Goal: Task Accomplishment & Management: Manage account settings

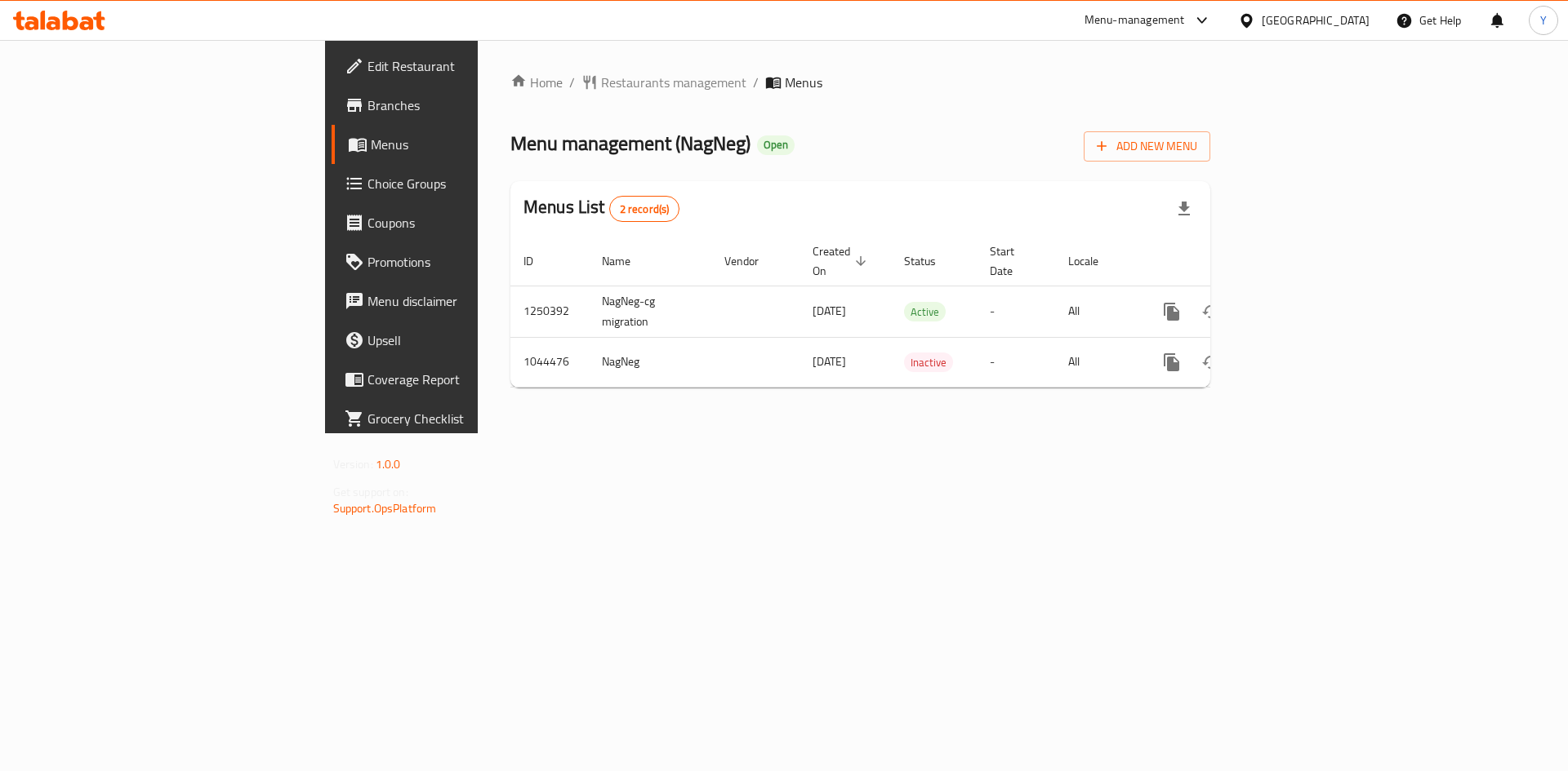
click at [368, 183] on span "Choice Groups" at bounding box center [471, 183] width 207 height 20
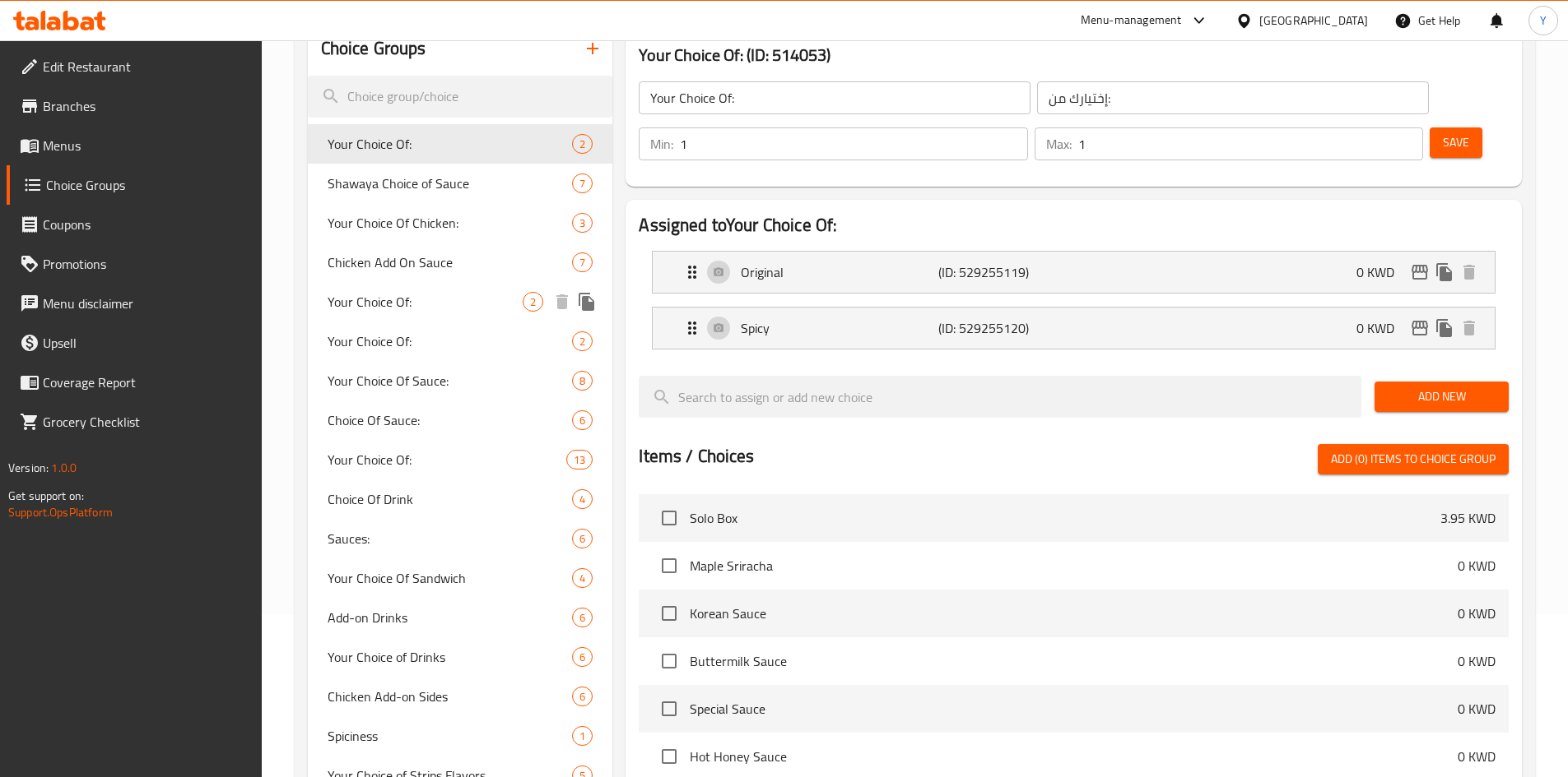
scroll to position [474, 0]
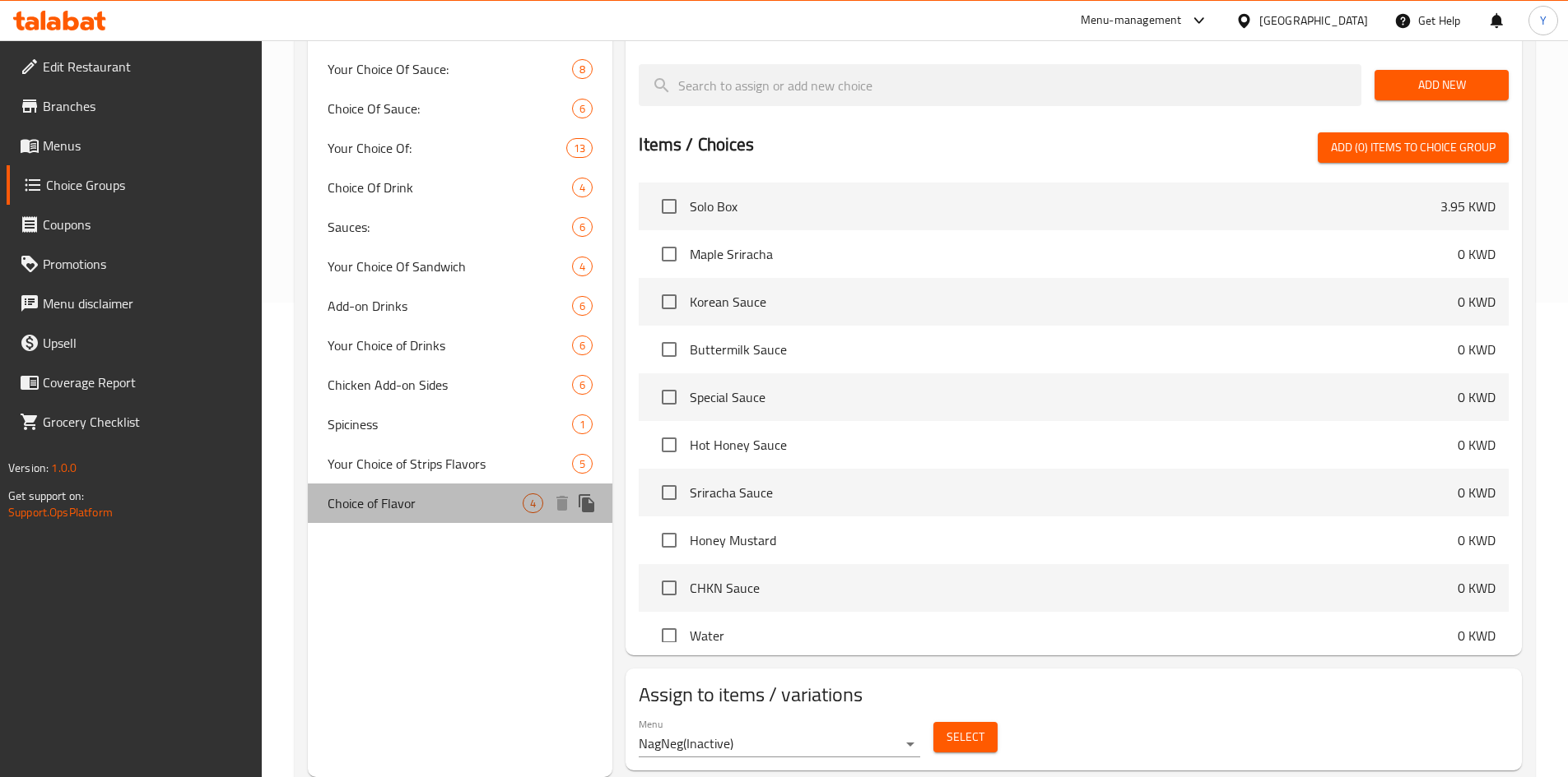
click at [435, 514] on div "Choice of Flavor 4" at bounding box center [460, 503] width 306 height 39
type input "Choice of Flavor"
type input "اختيار النكهة"
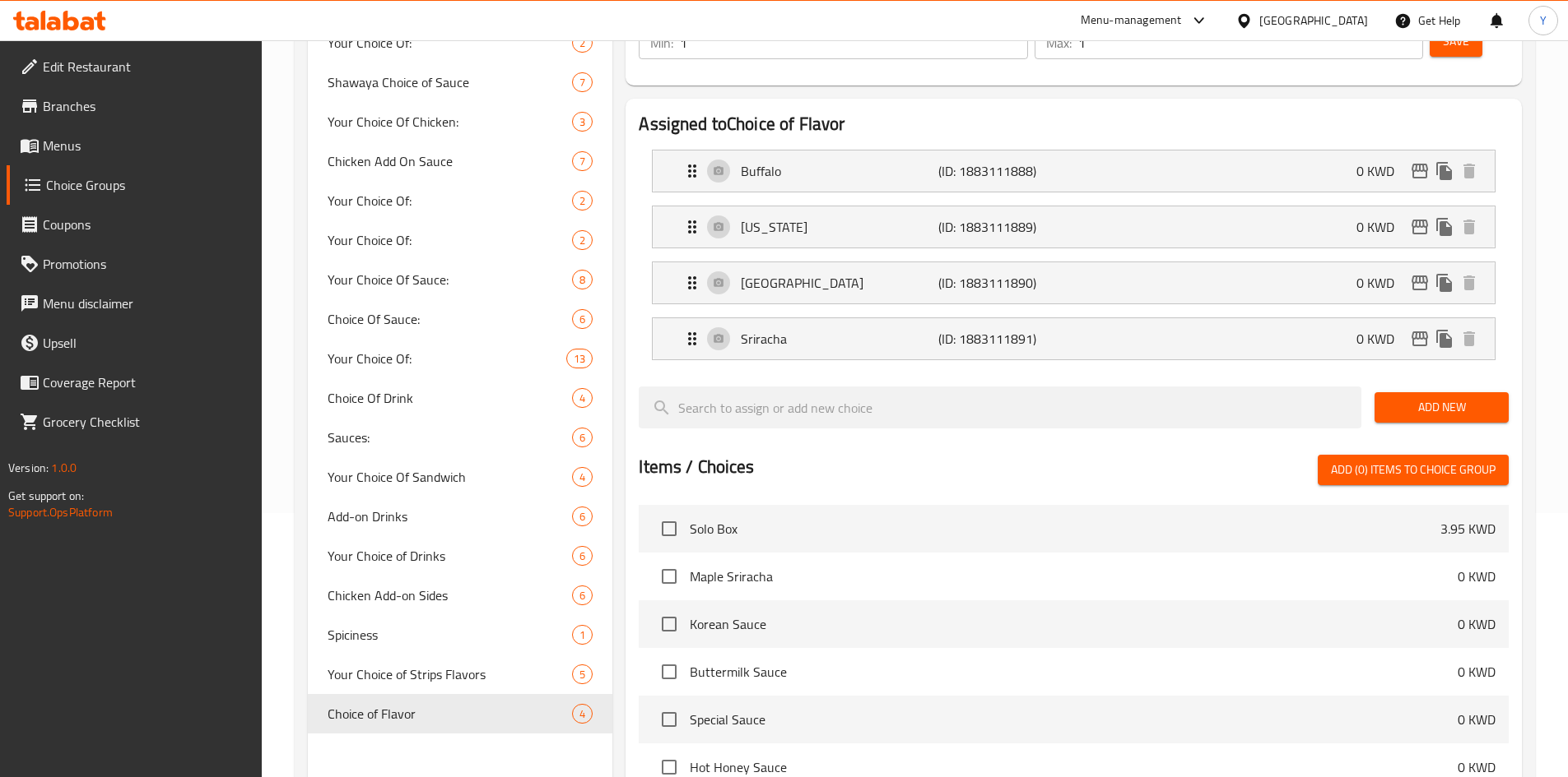
scroll to position [0, 0]
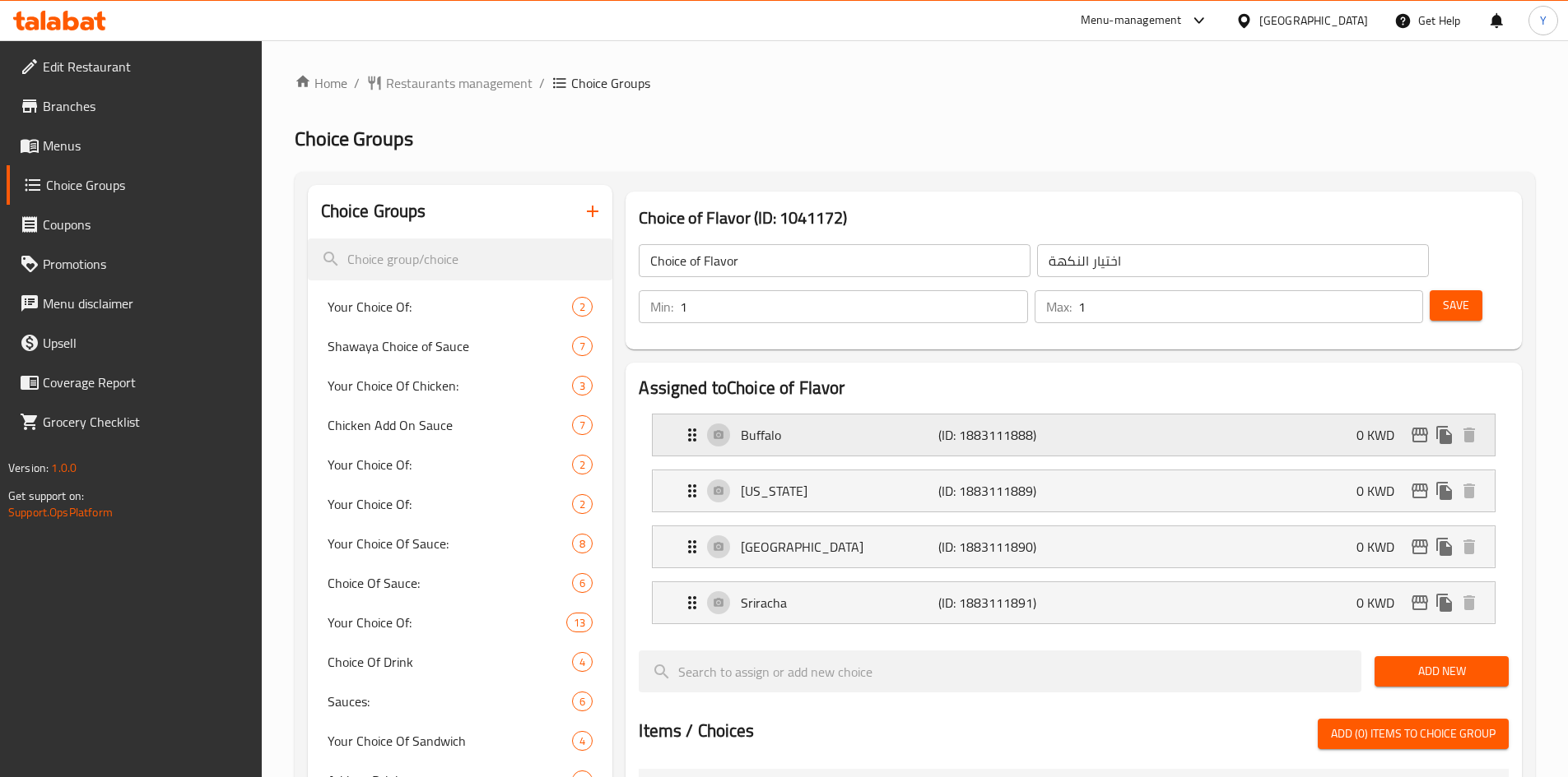
click at [870, 414] on div "Buffalo (ID: 1883111888) 0 KWD" at bounding box center [1078, 435] width 792 height 41
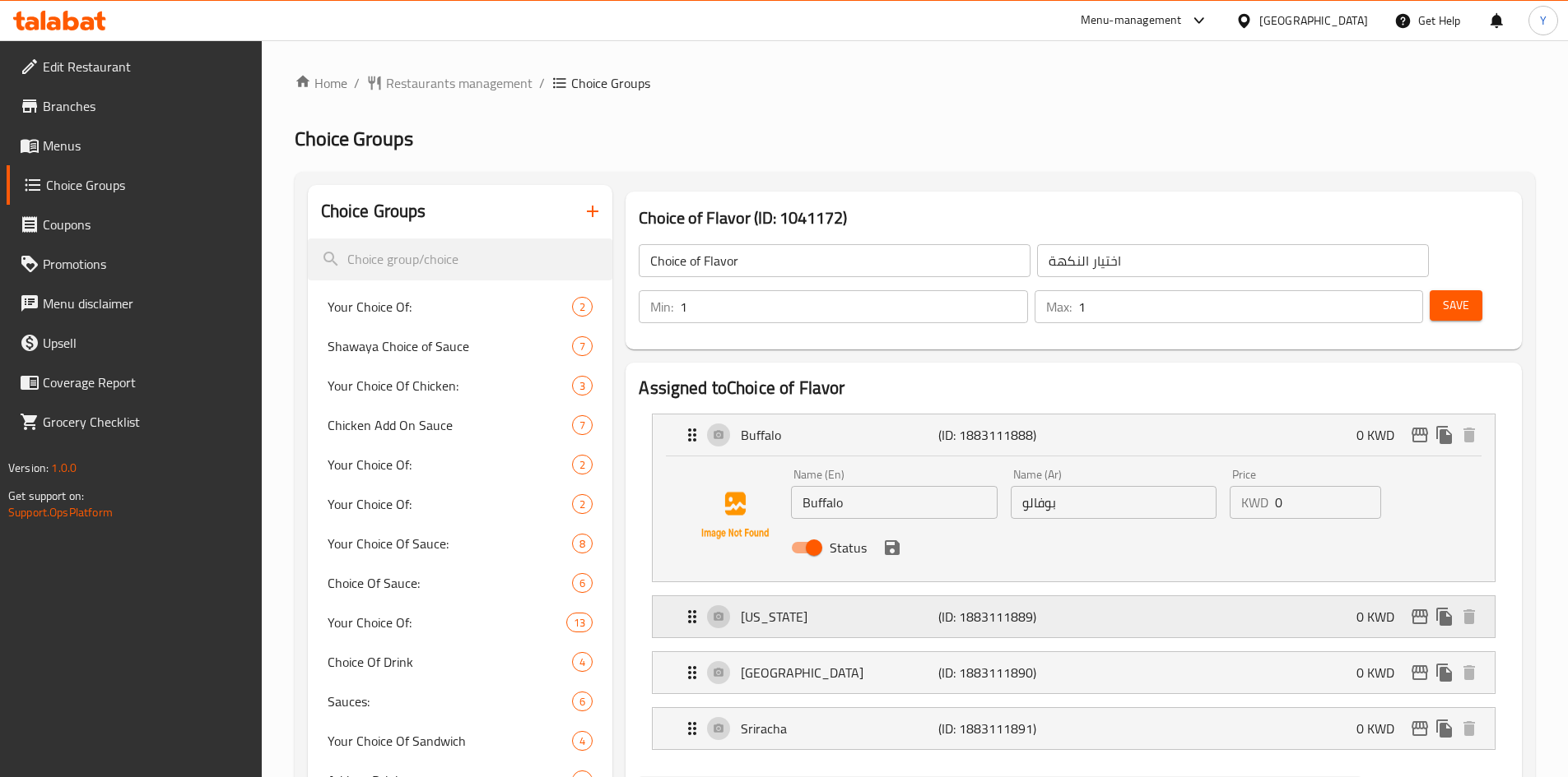
click at [877, 607] on p "[US_STATE]" at bounding box center [839, 617] width 197 height 20
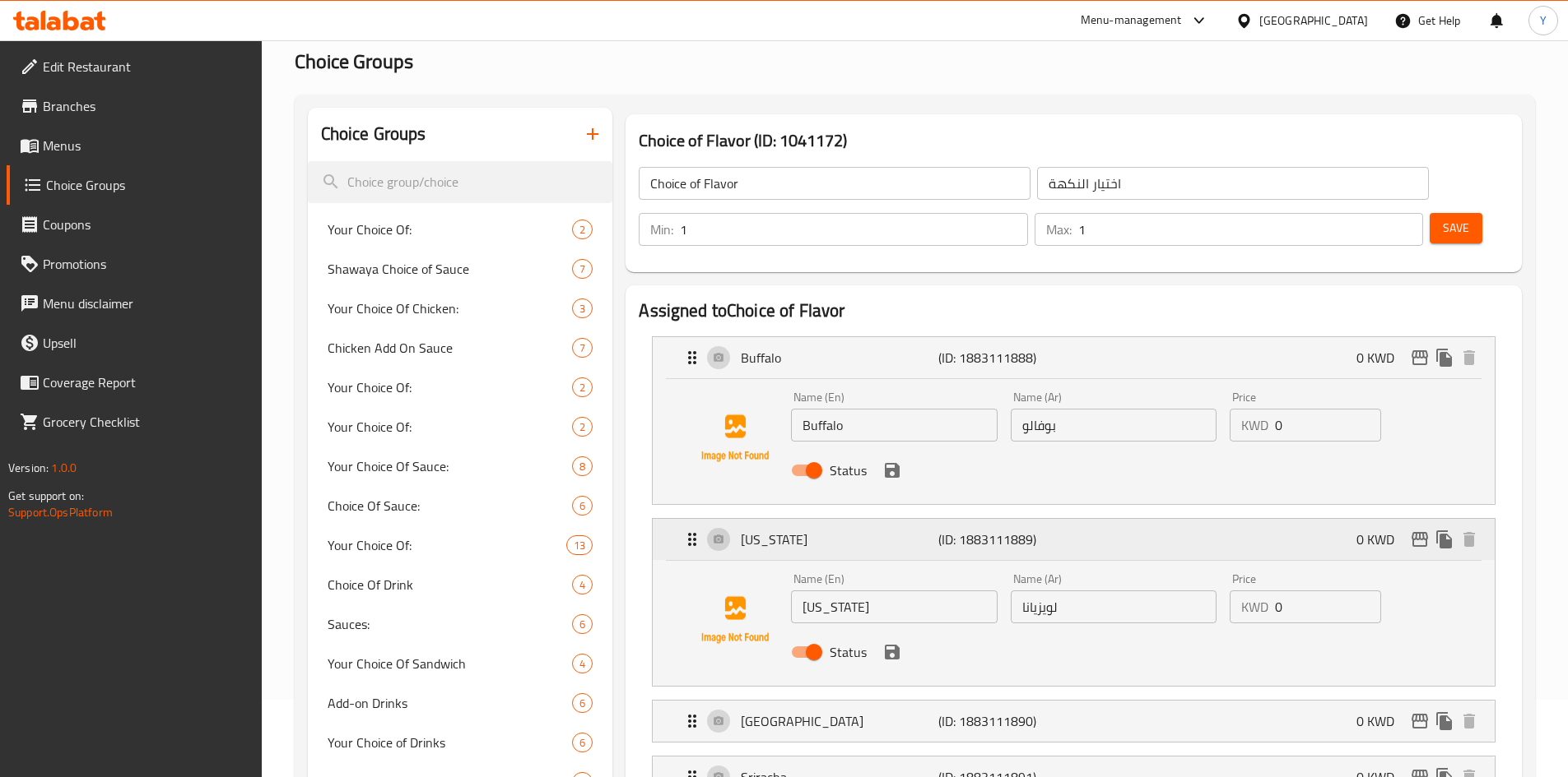
scroll to position [247, 0]
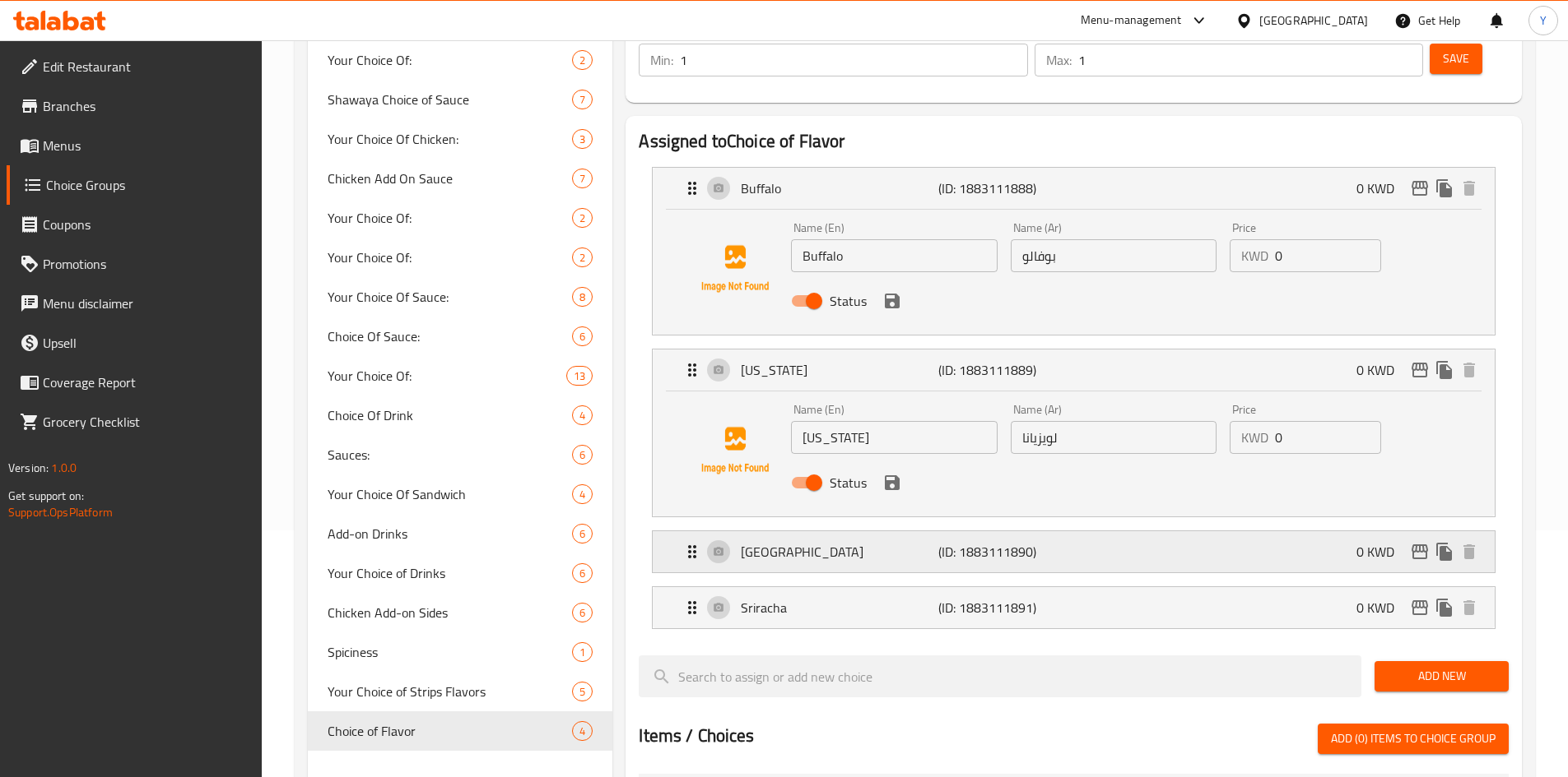
click at [901, 542] on p "[GEOGRAPHIC_DATA]" at bounding box center [839, 551] width 197 height 20
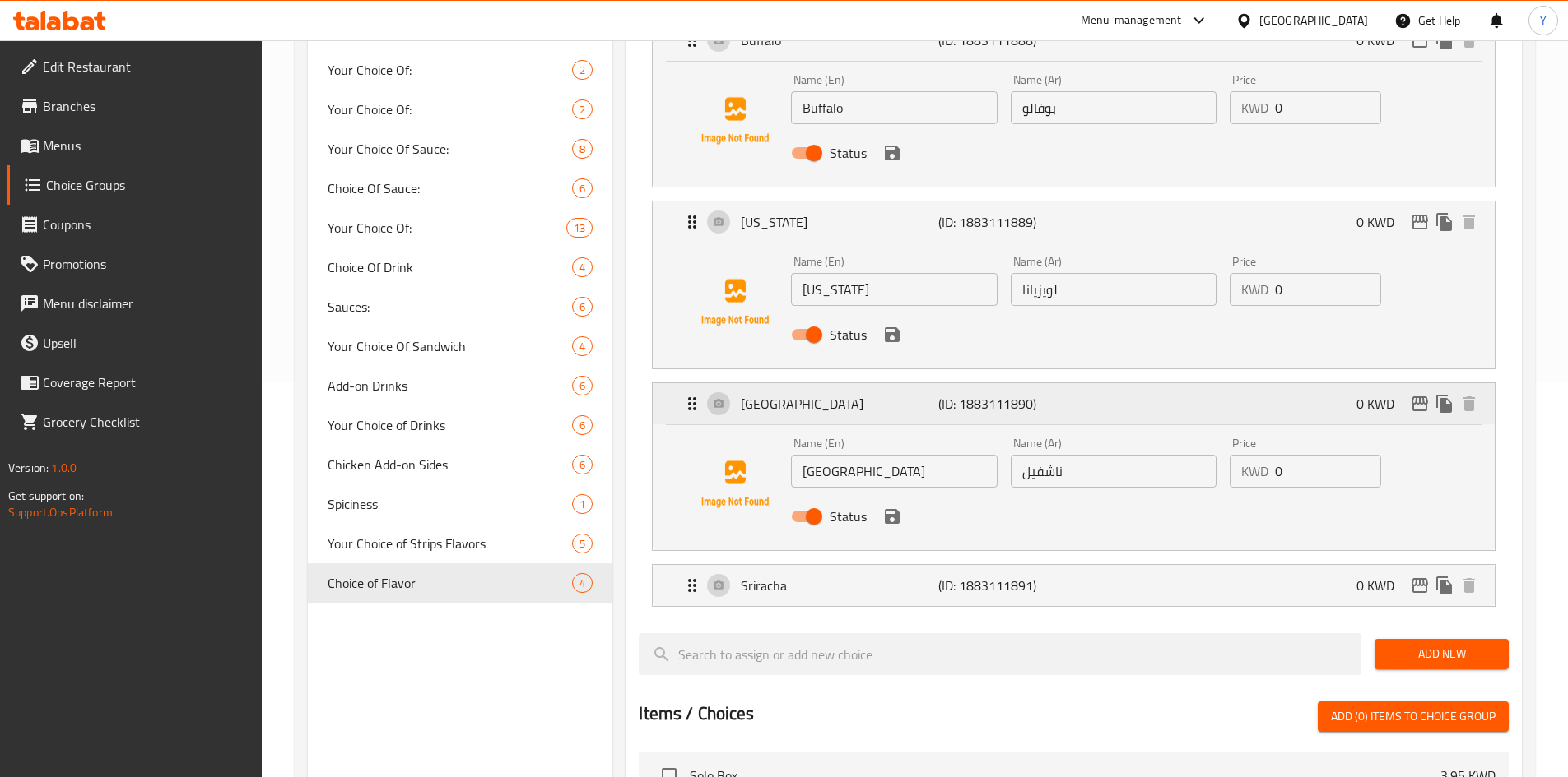
scroll to position [411, 0]
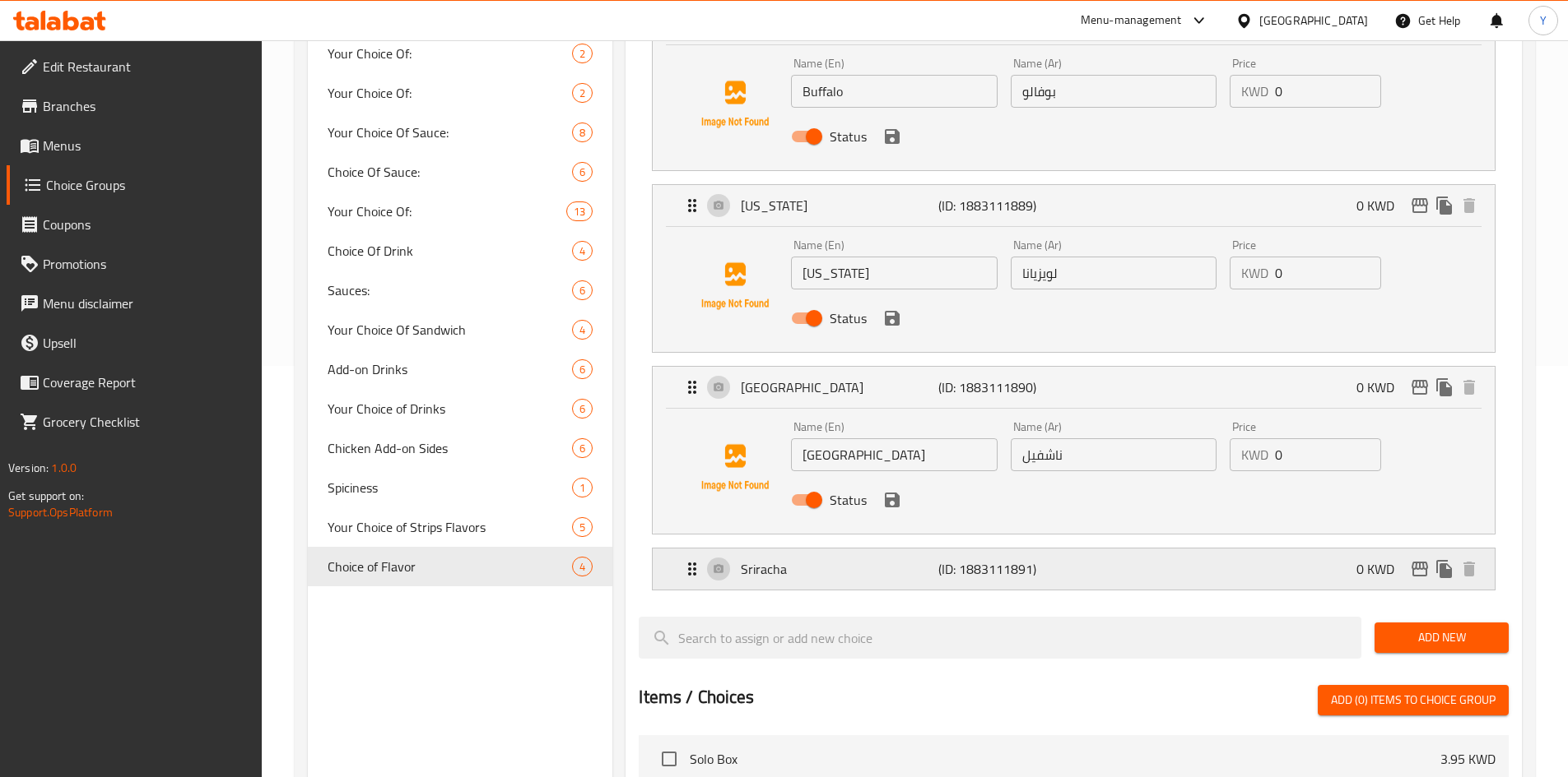
click at [919, 560] on p "Sriracha" at bounding box center [839, 569] width 197 height 20
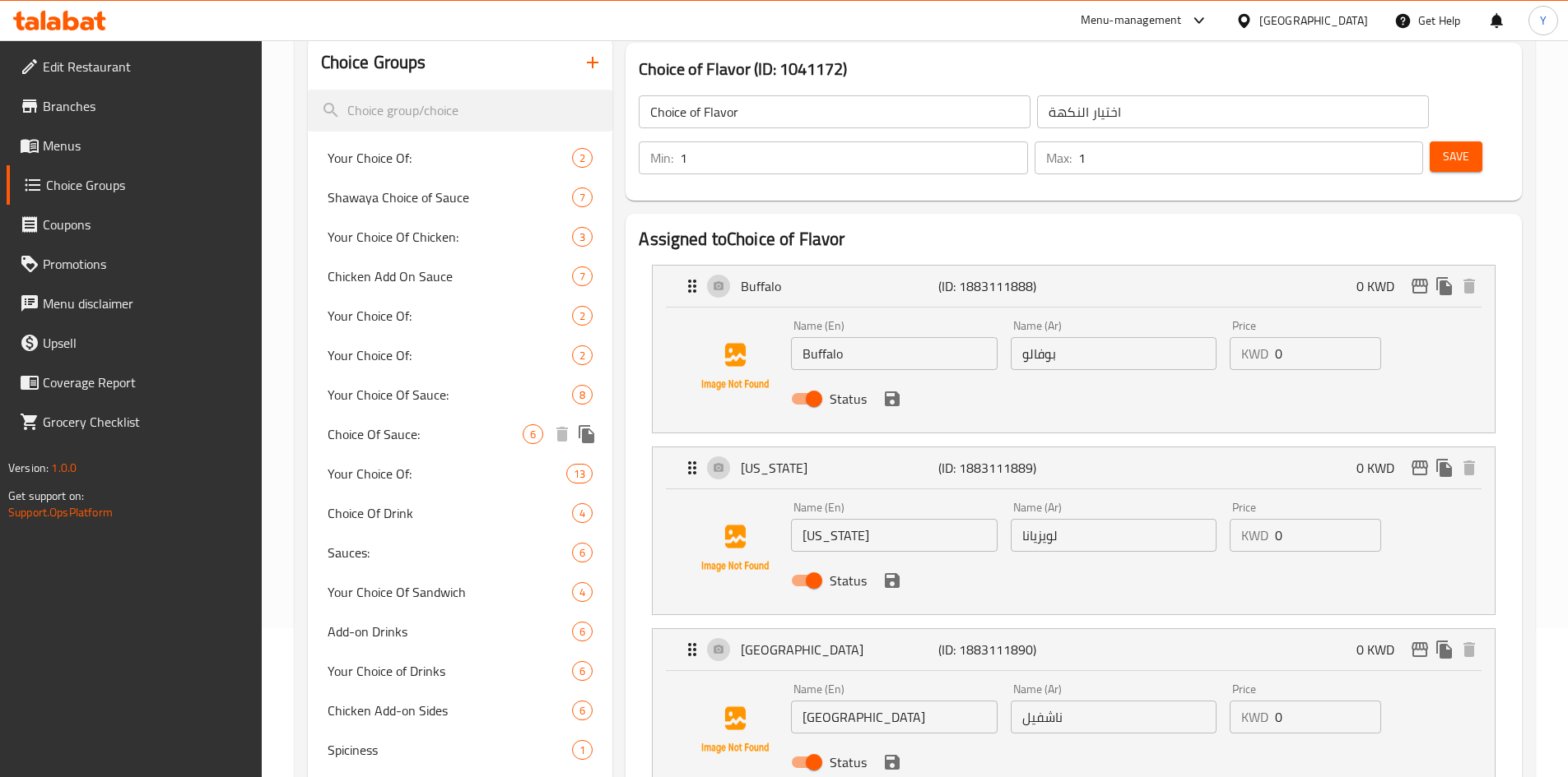
scroll to position [329, 0]
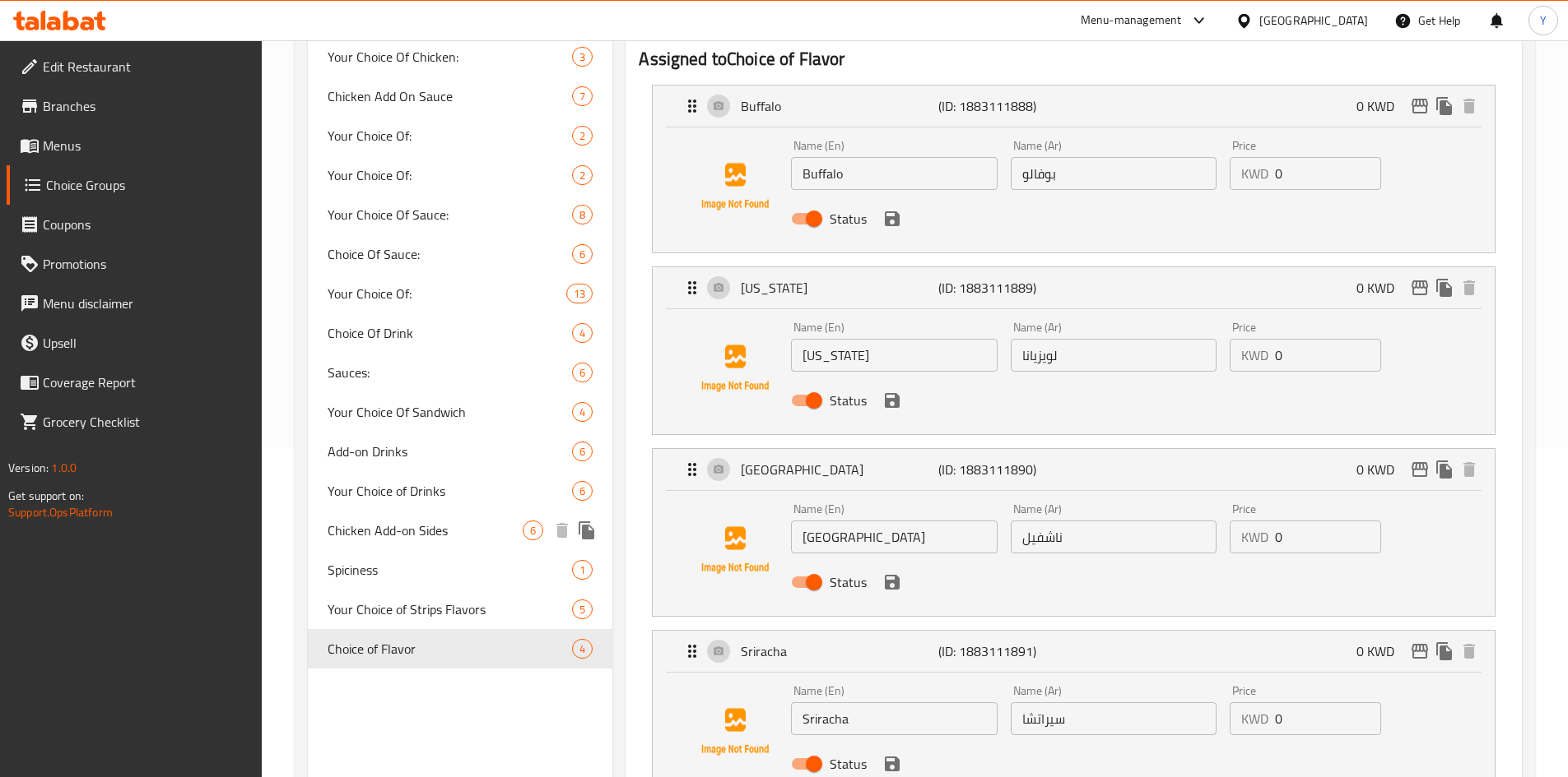
click at [400, 532] on span "Chicken Add-on Sides" at bounding box center [425, 530] width 196 height 20
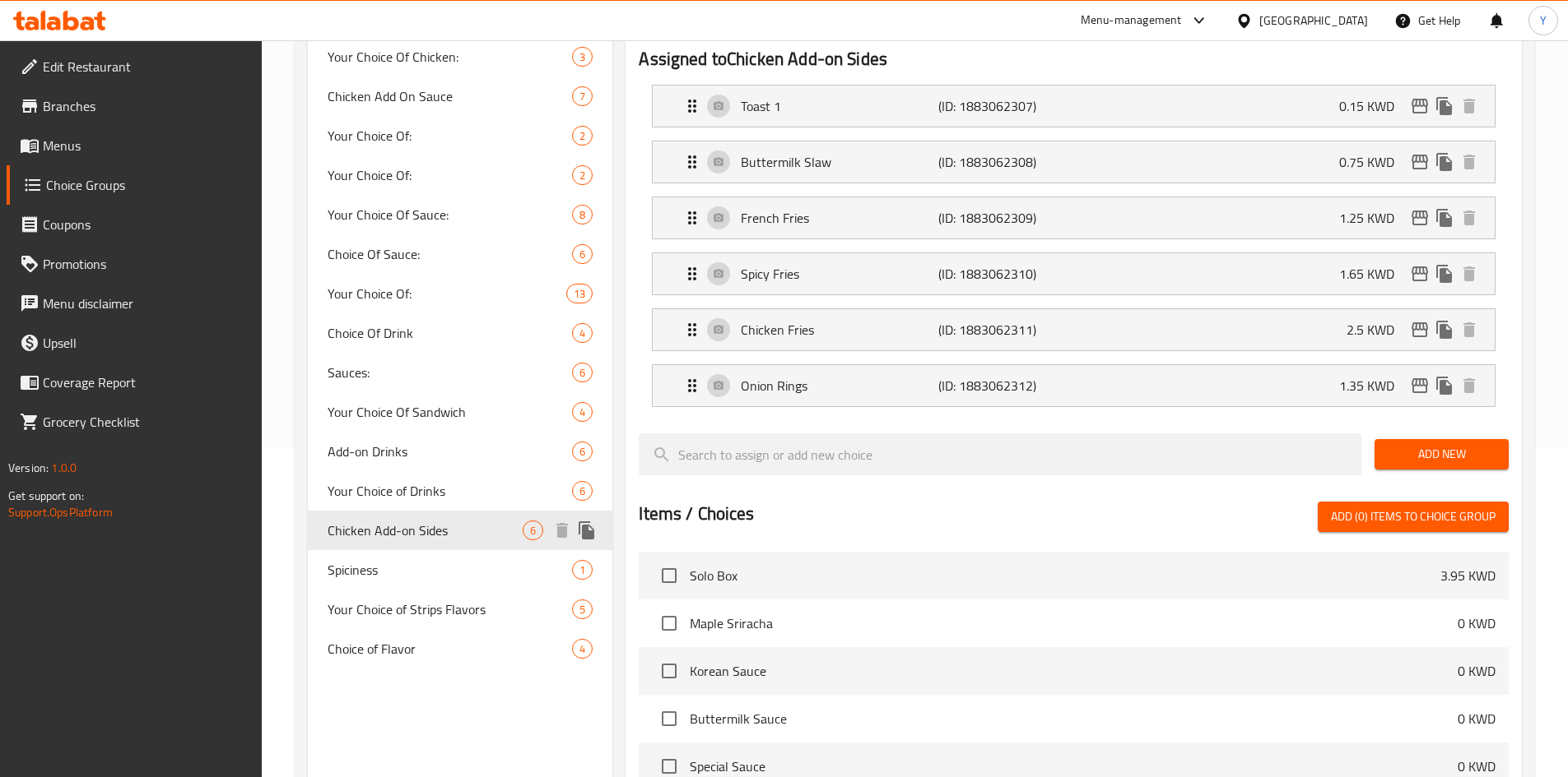
type input "Chicken Add-on Sides"
type input "إضافات جانبية للدجاج"
type input "0"
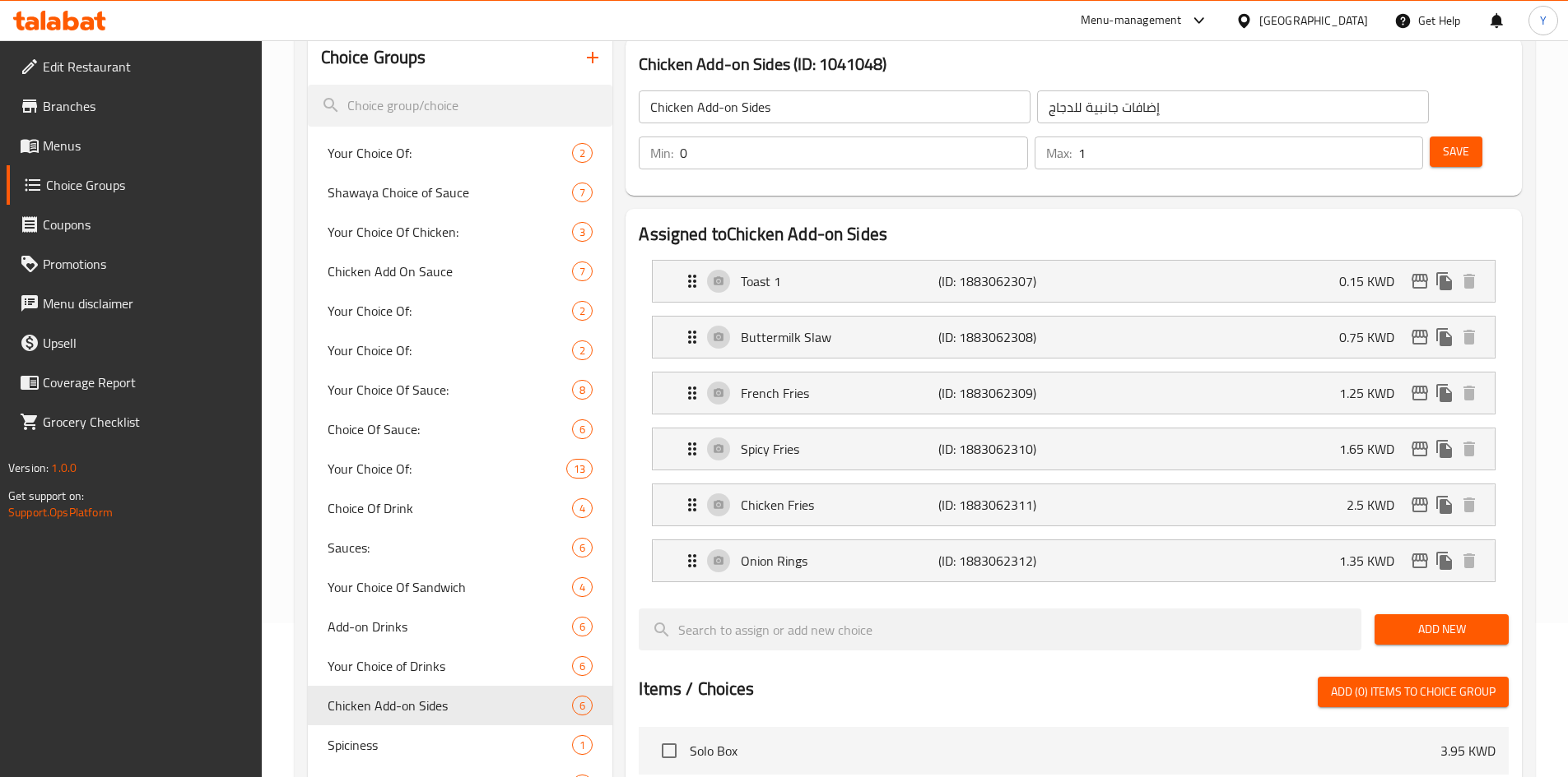
scroll to position [0, 0]
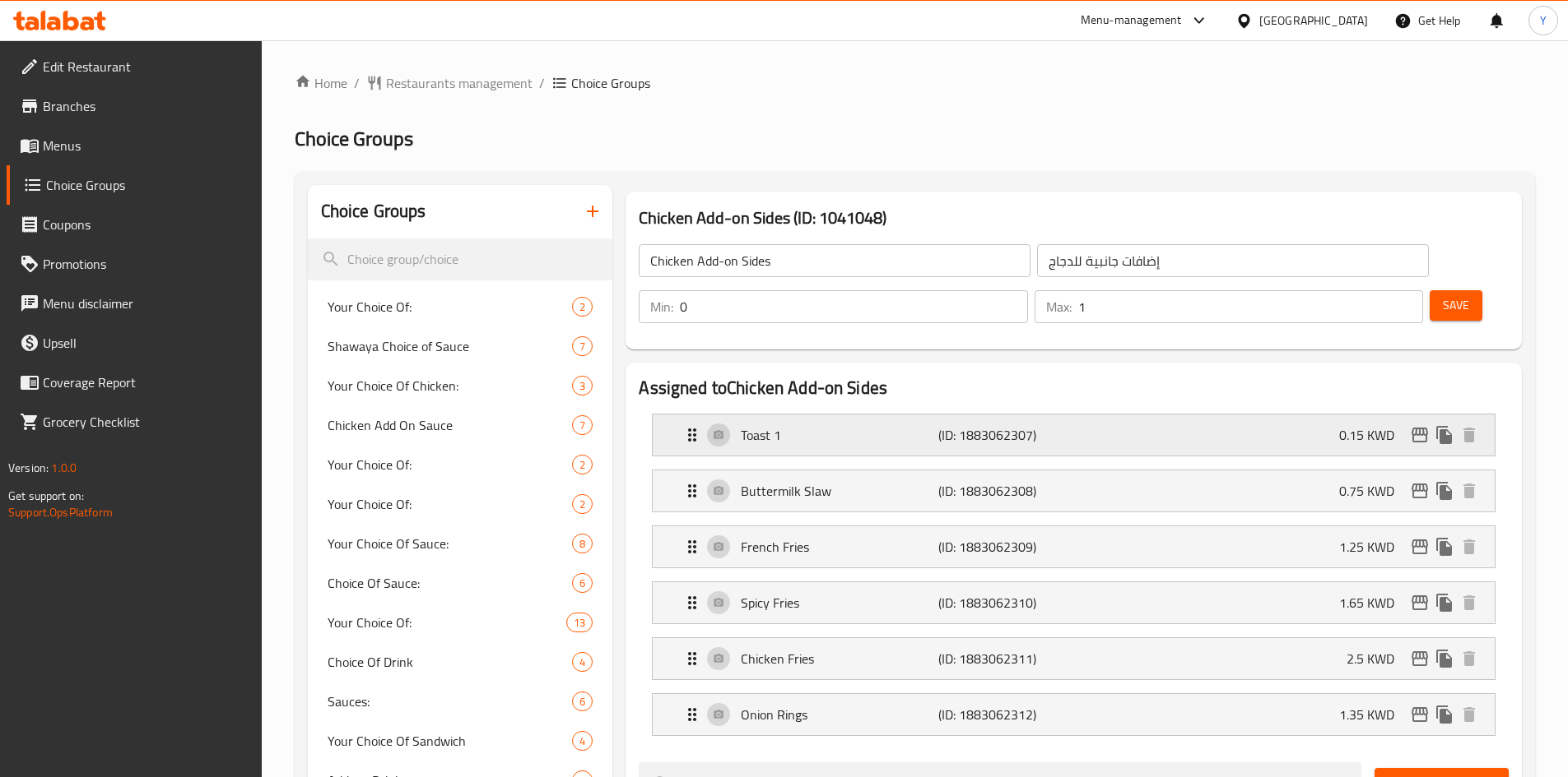
click at [982, 426] on p "(ID: 1883062307)" at bounding box center [1003, 435] width 131 height 20
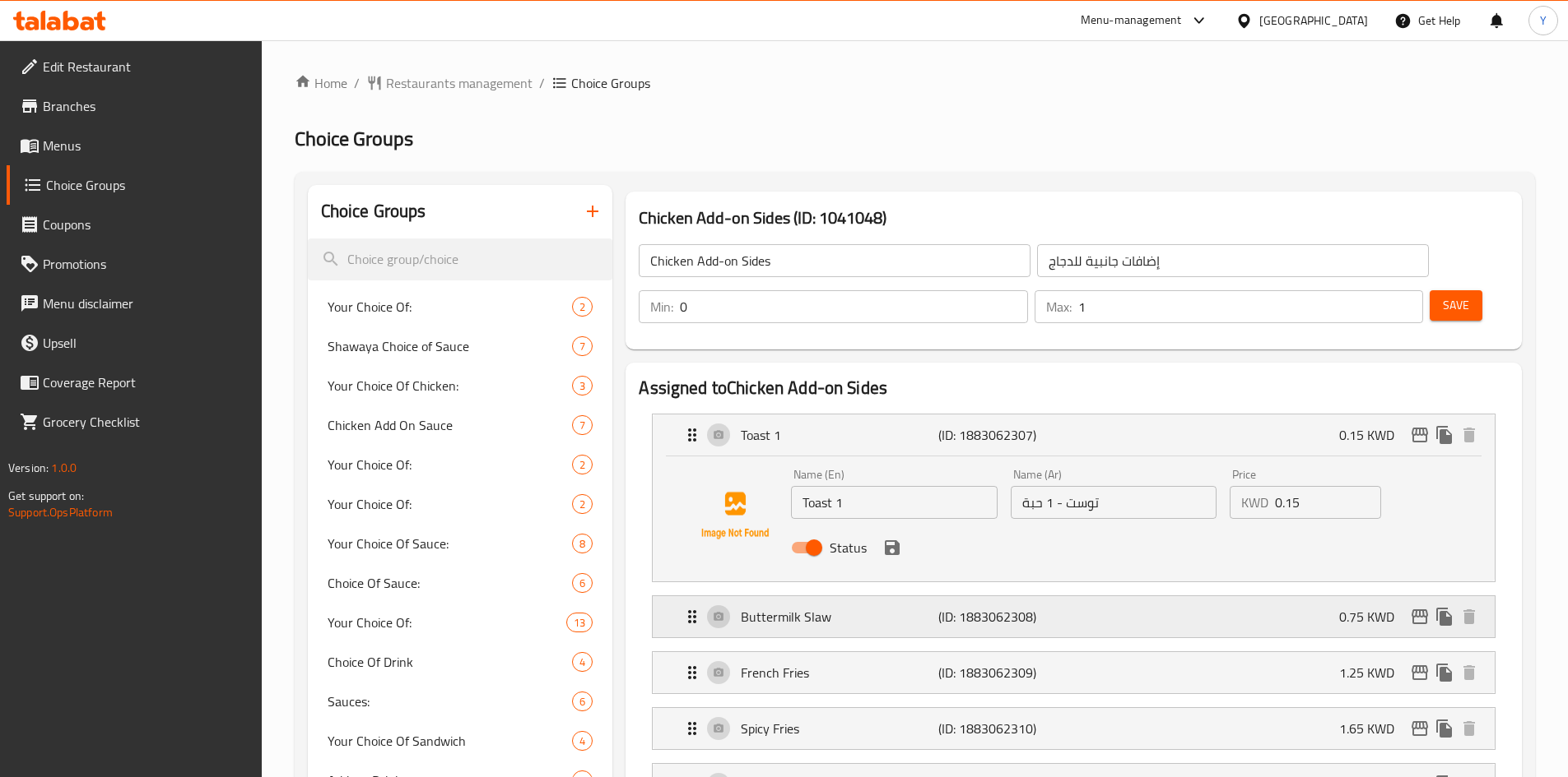
click at [991, 607] on p "(ID: 1883062308)" at bounding box center [1003, 617] width 131 height 20
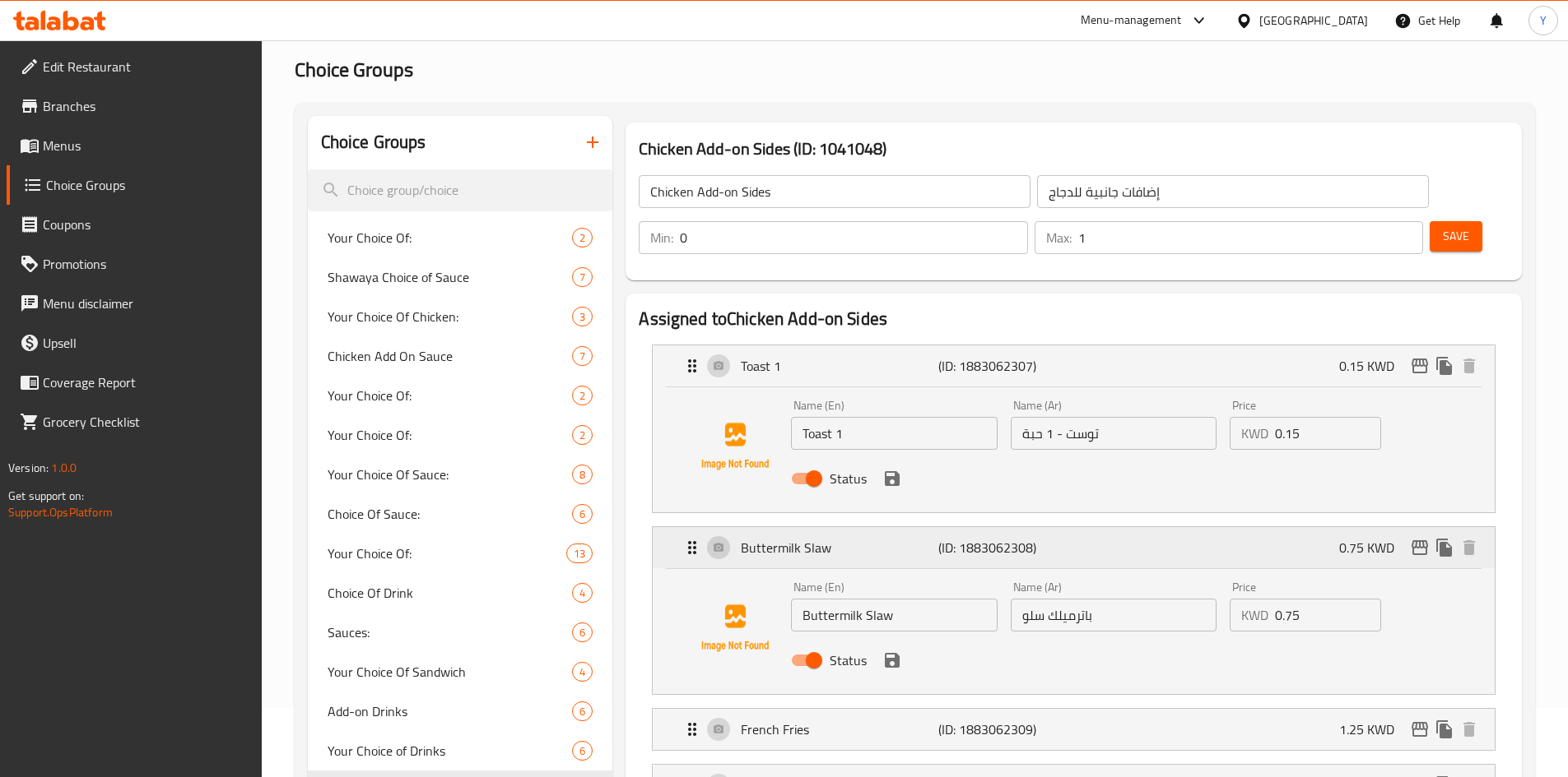
scroll to position [165, 0]
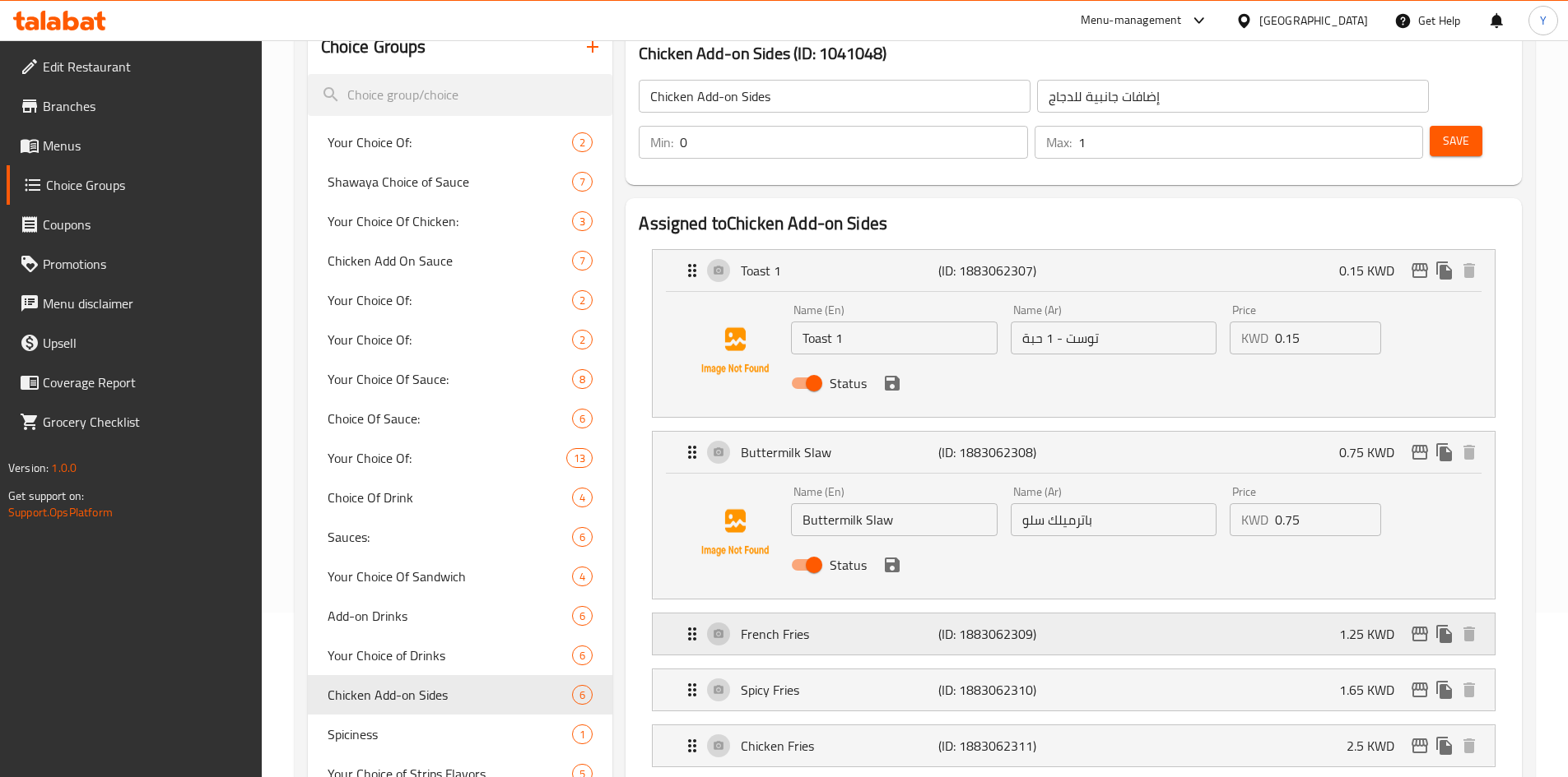
click at [1003, 624] on p "(ID: 1883062309)" at bounding box center [1003, 634] width 131 height 20
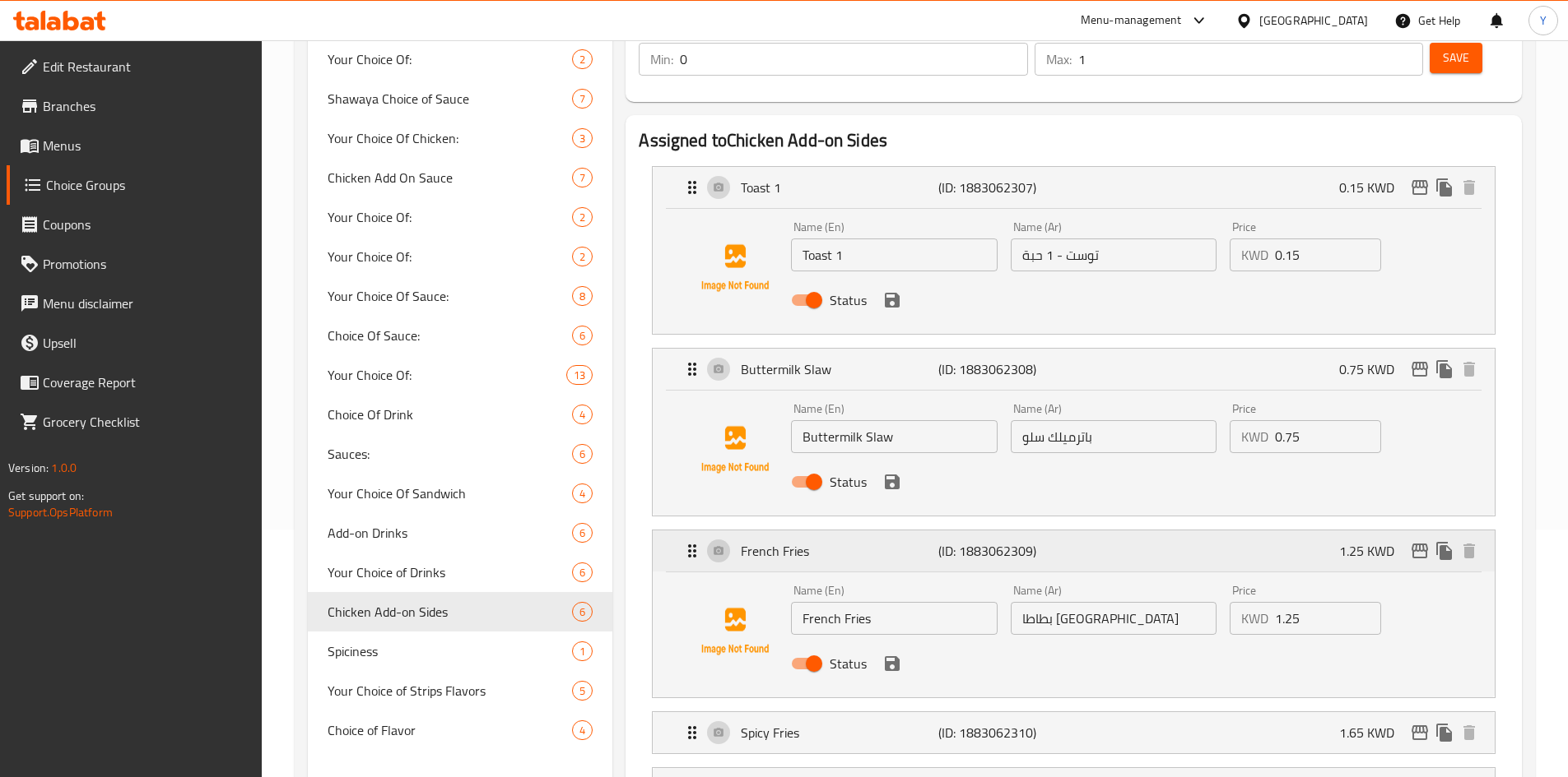
scroll to position [411, 0]
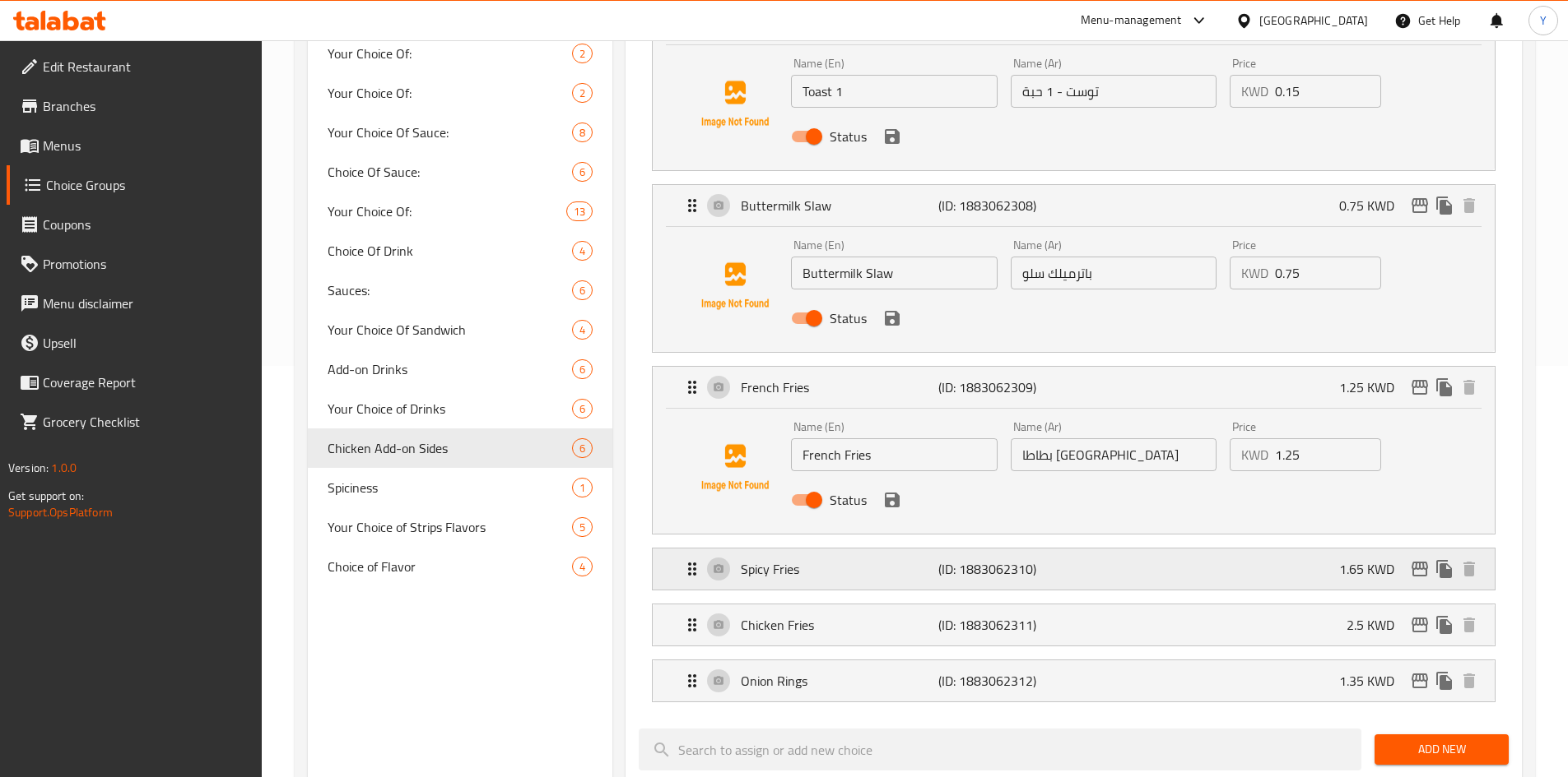
click at [1015, 560] on p "(ID: 1883062310)" at bounding box center [1003, 569] width 131 height 20
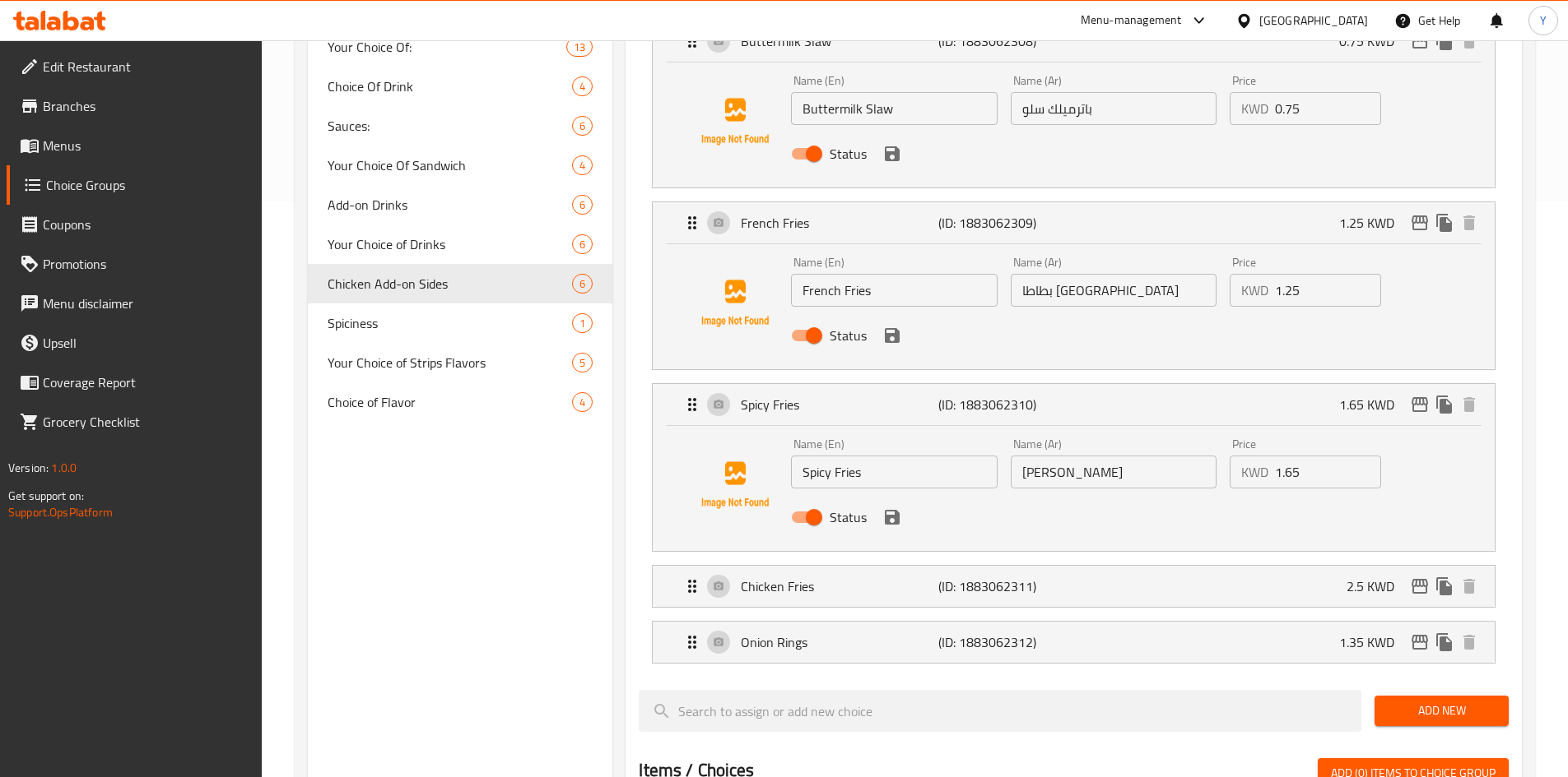
click at [1011, 564] on li "Chicken Fries (ID: 1883062311) 2.5 KWD Name (En) Chicken Fries Name (En) Name (…" at bounding box center [1074, 587] width 870 height 56
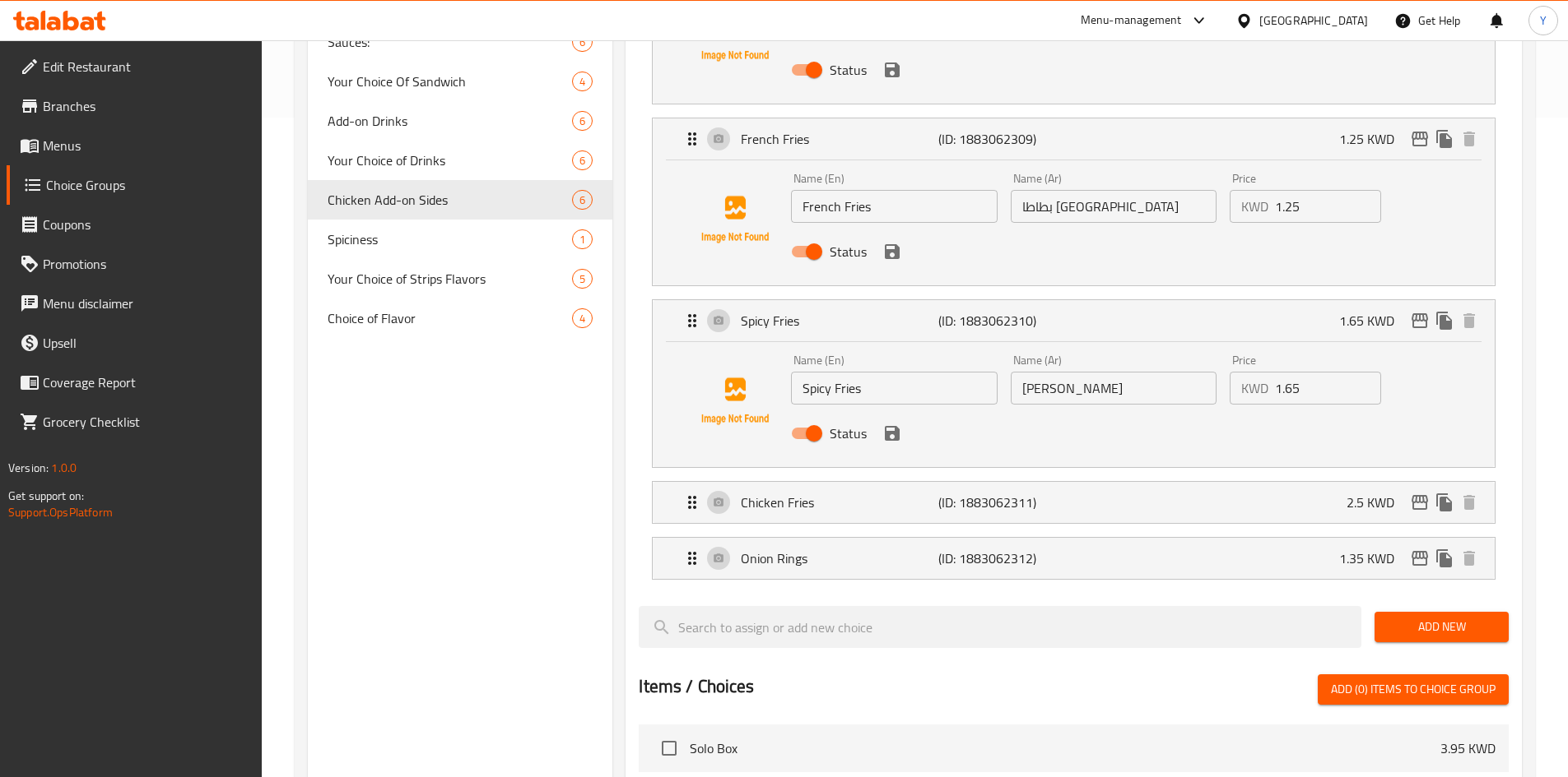
scroll to position [740, 0]
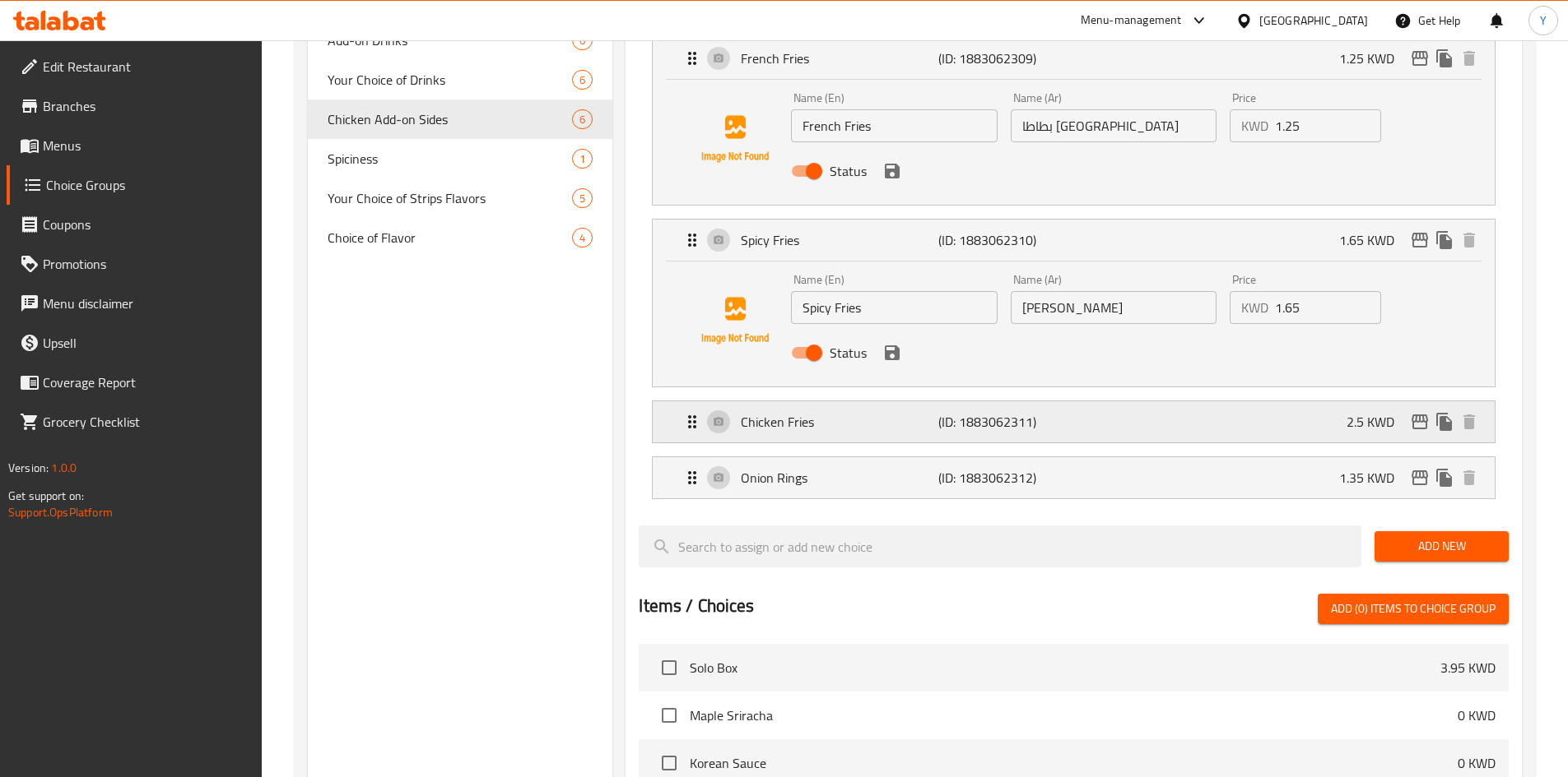
click at [1032, 412] on p "(ID: 1883062311)" at bounding box center [1003, 422] width 131 height 20
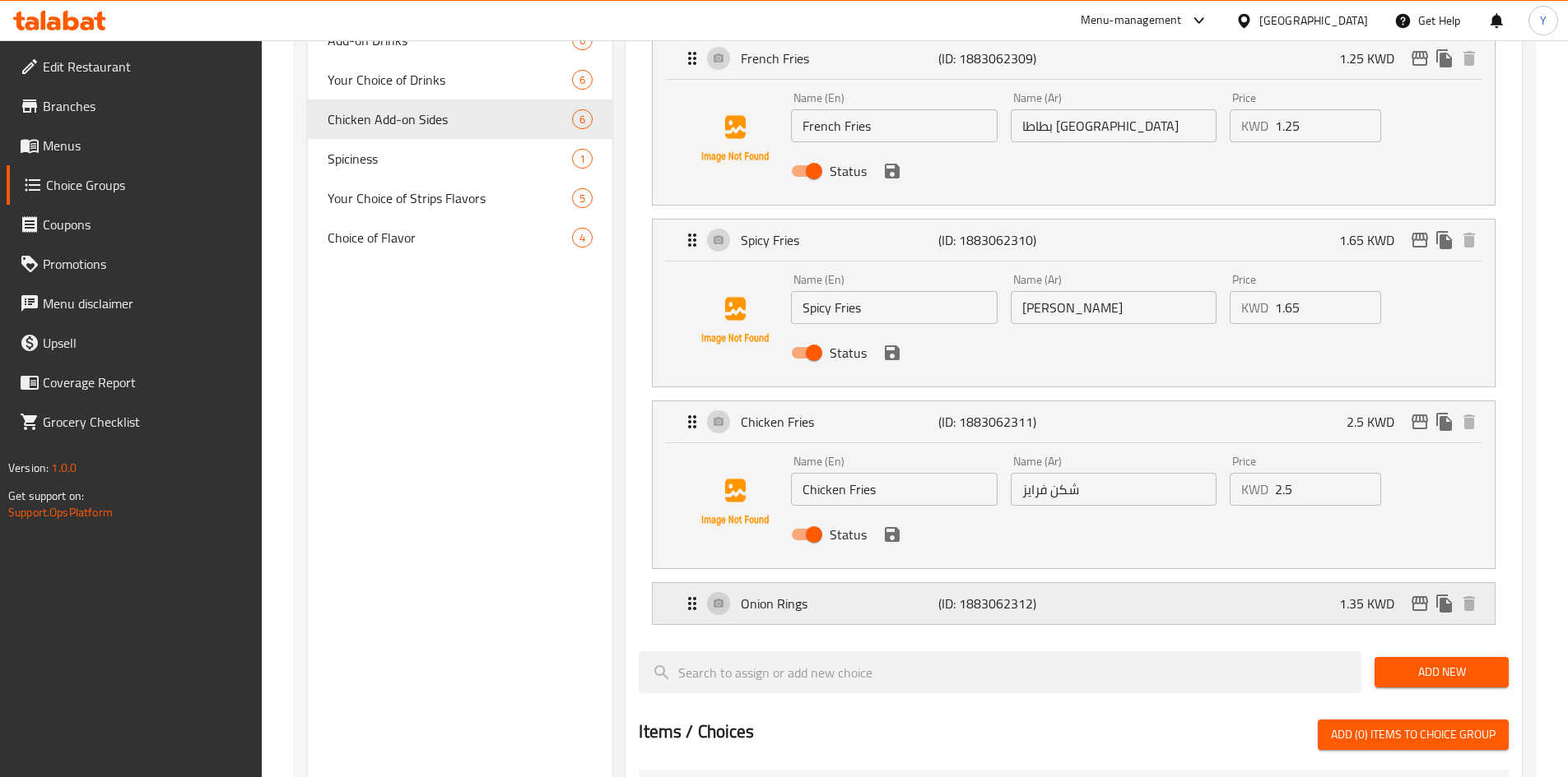
click at [1037, 594] on p "(ID: 1883062312)" at bounding box center [1003, 604] width 131 height 20
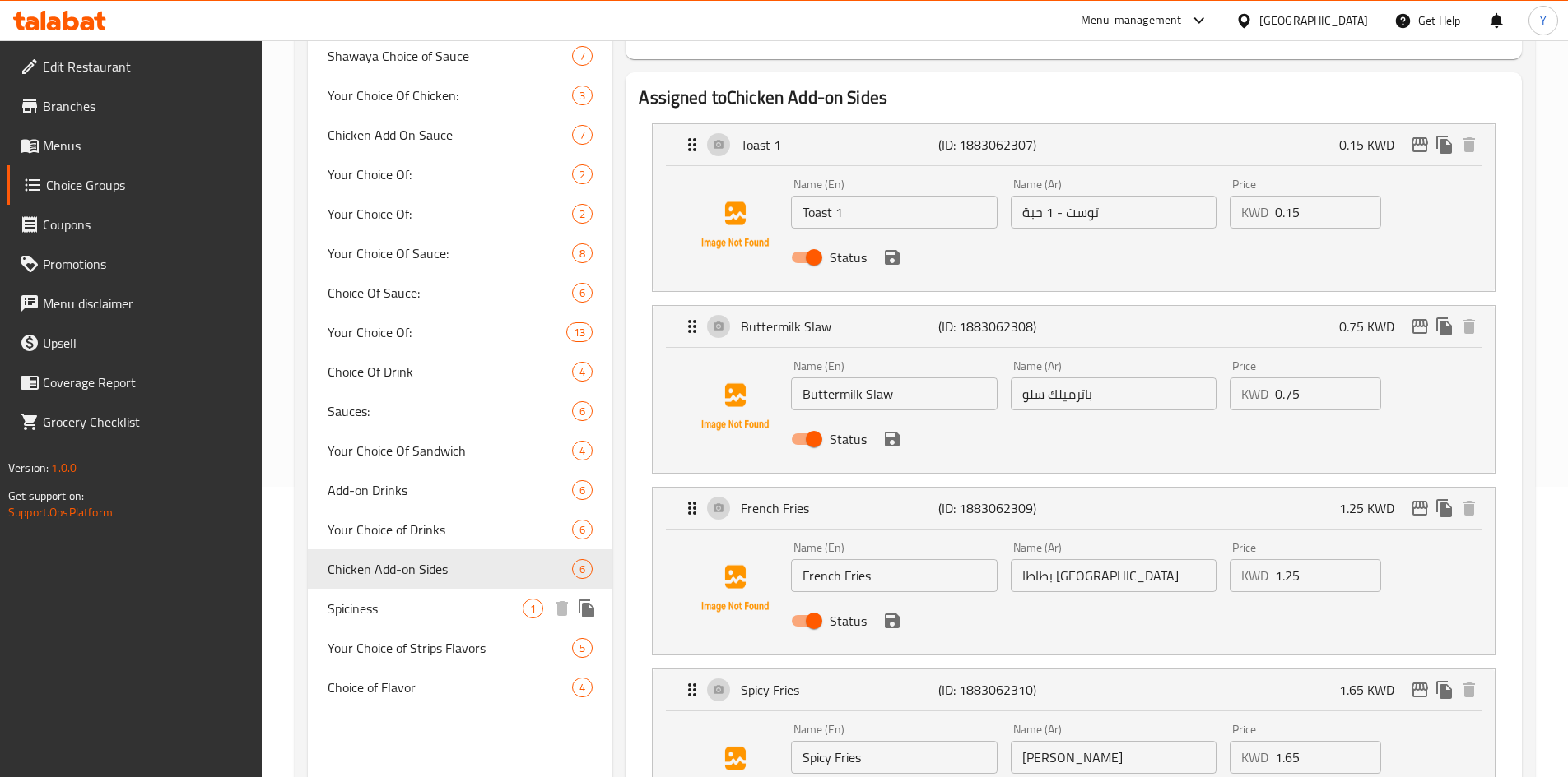
scroll to position [384, 0]
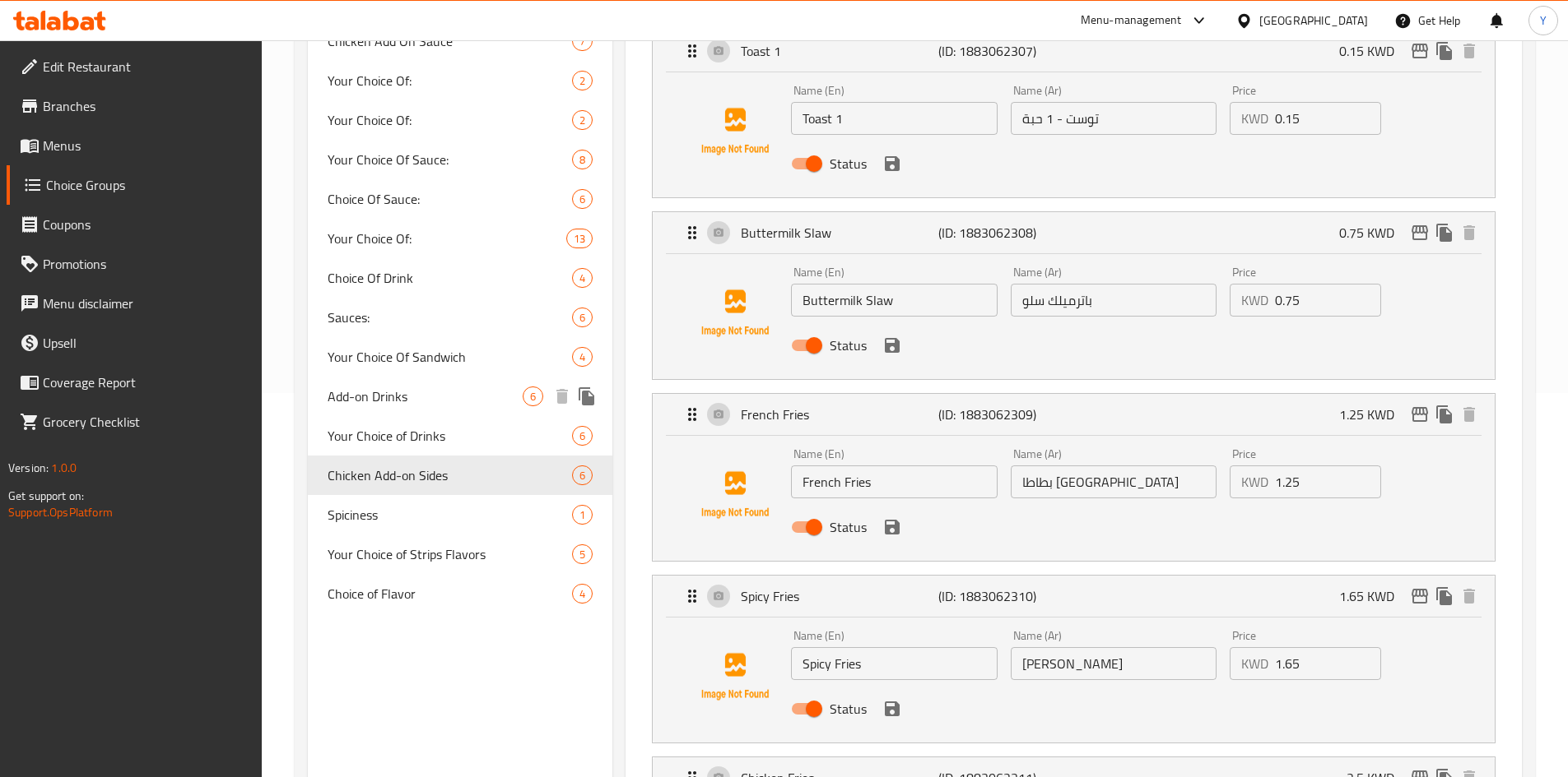
click at [400, 397] on span "Add-on Drinks" at bounding box center [425, 396] width 196 height 20
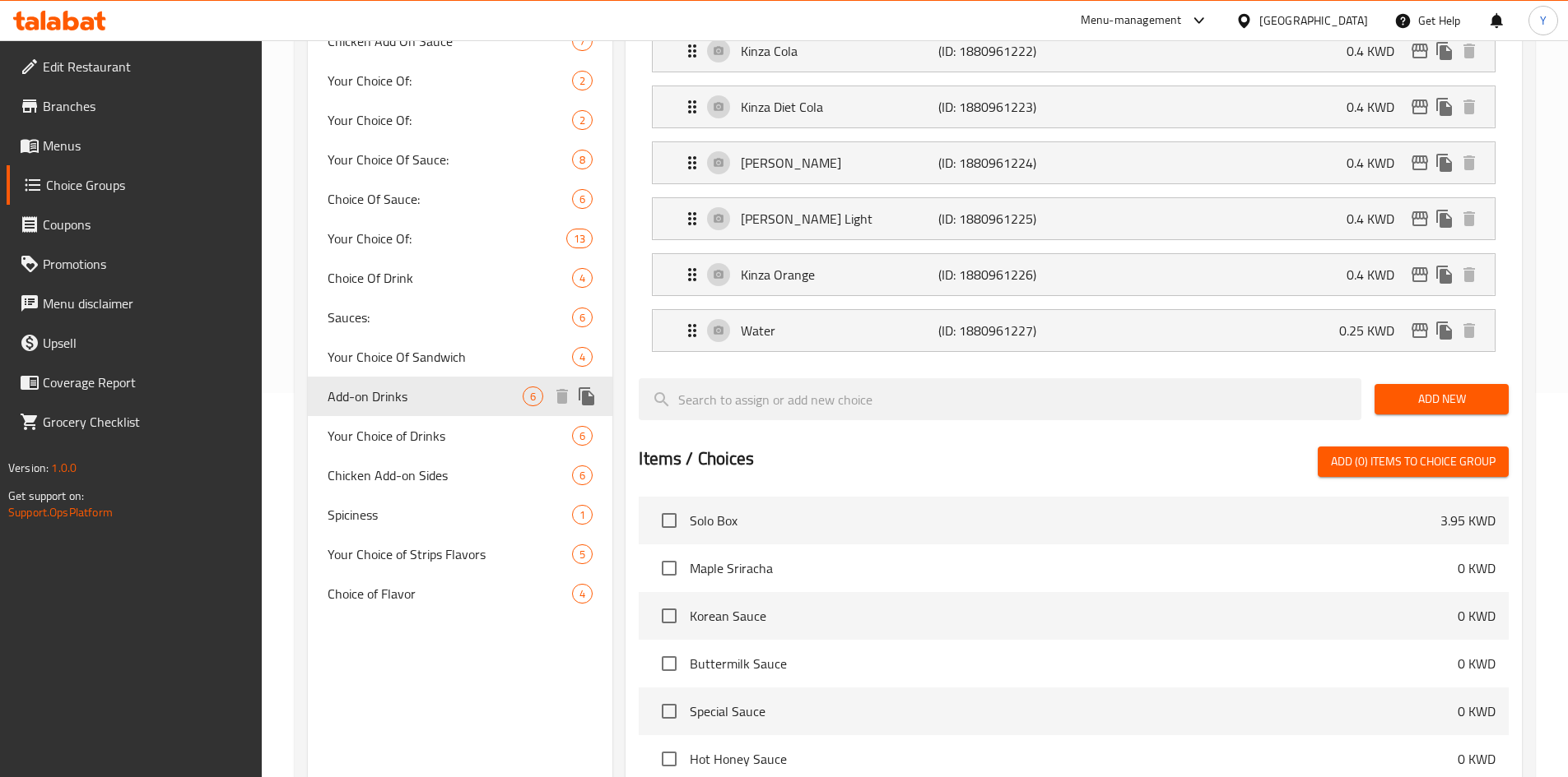
type input "Add-on Drinks"
type input "مشروبات إضافية"
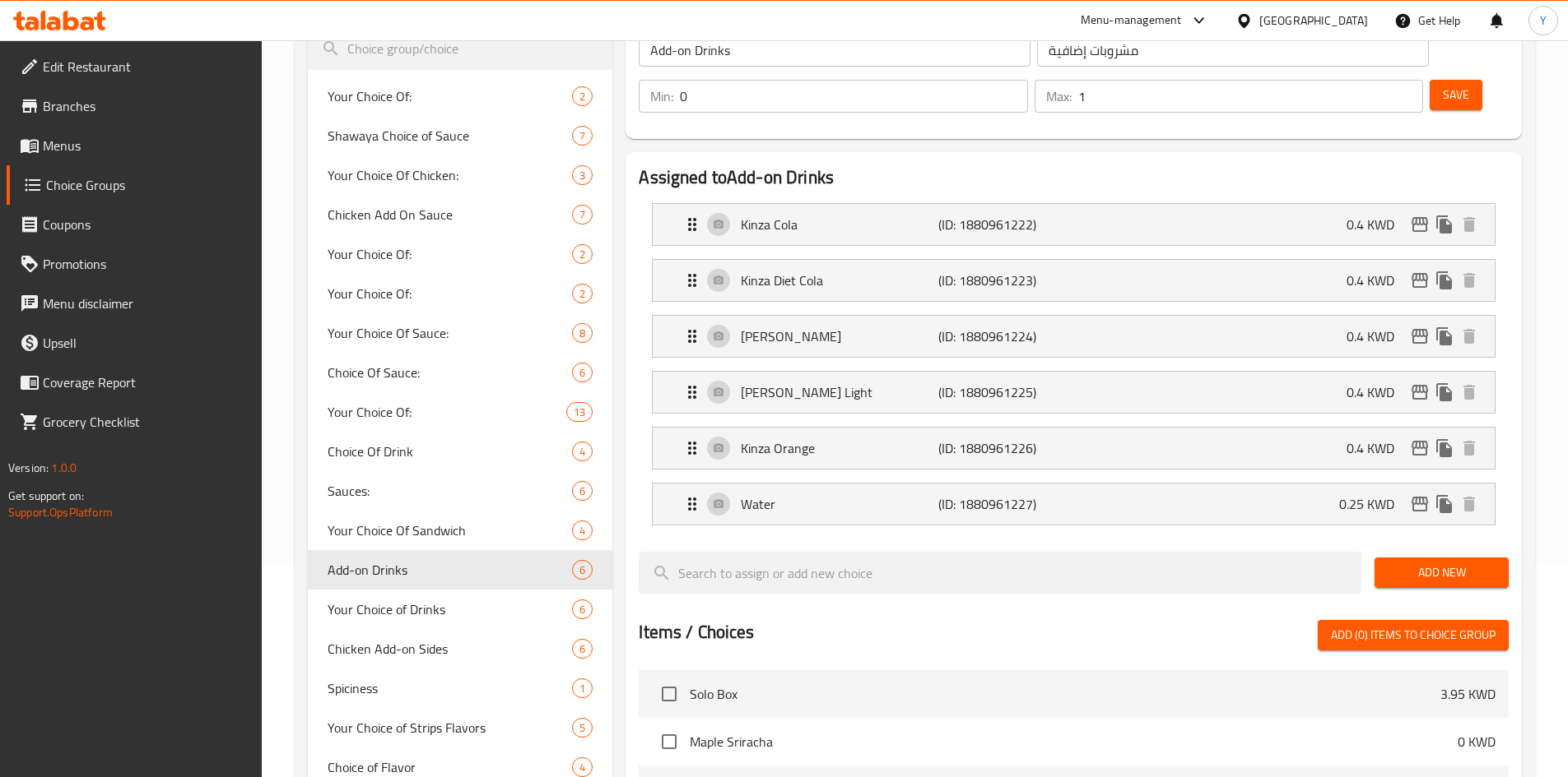
scroll to position [0, 0]
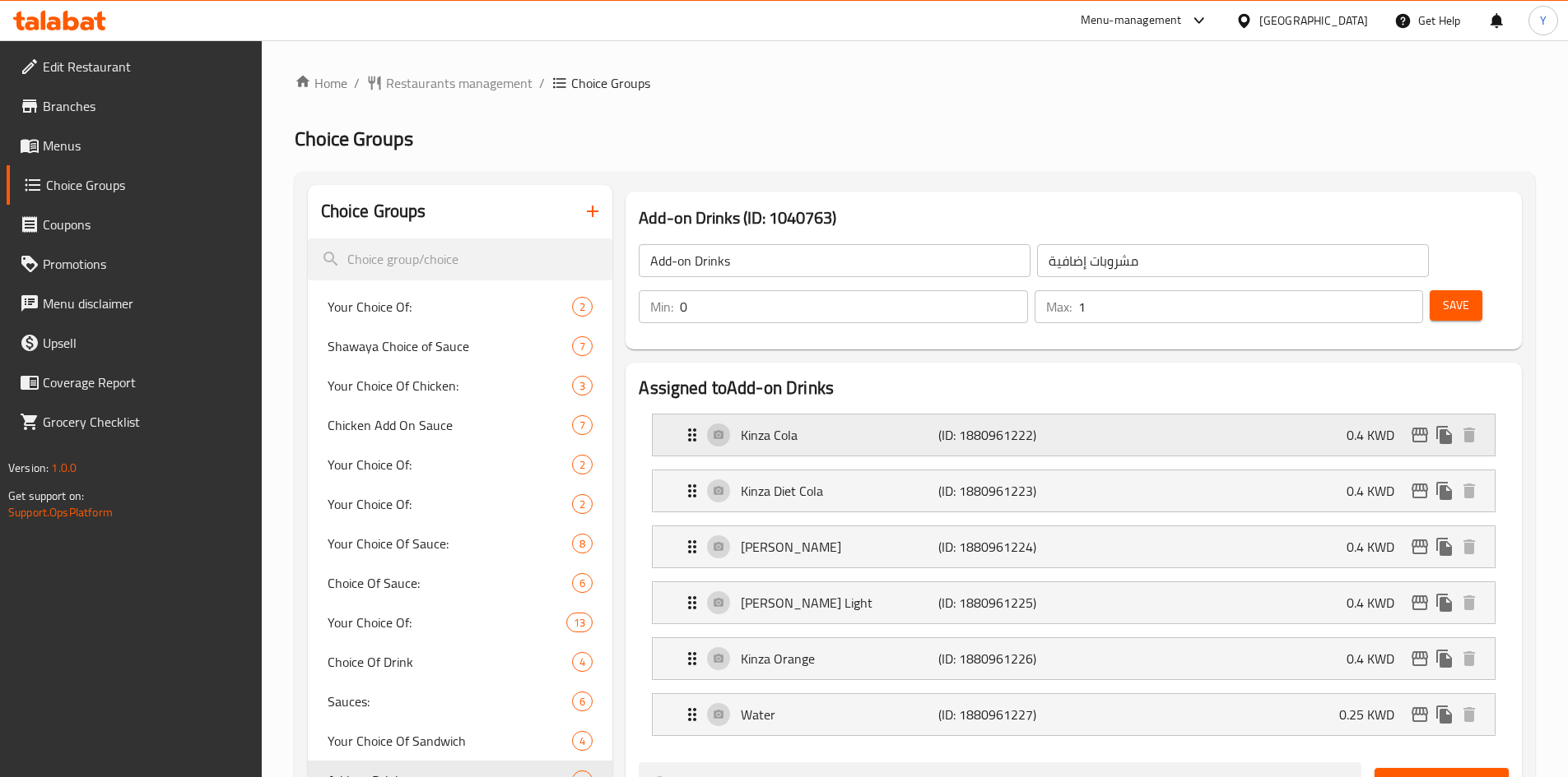
click at [1022, 426] on p "(ID: 1880961222)" at bounding box center [1003, 435] width 131 height 20
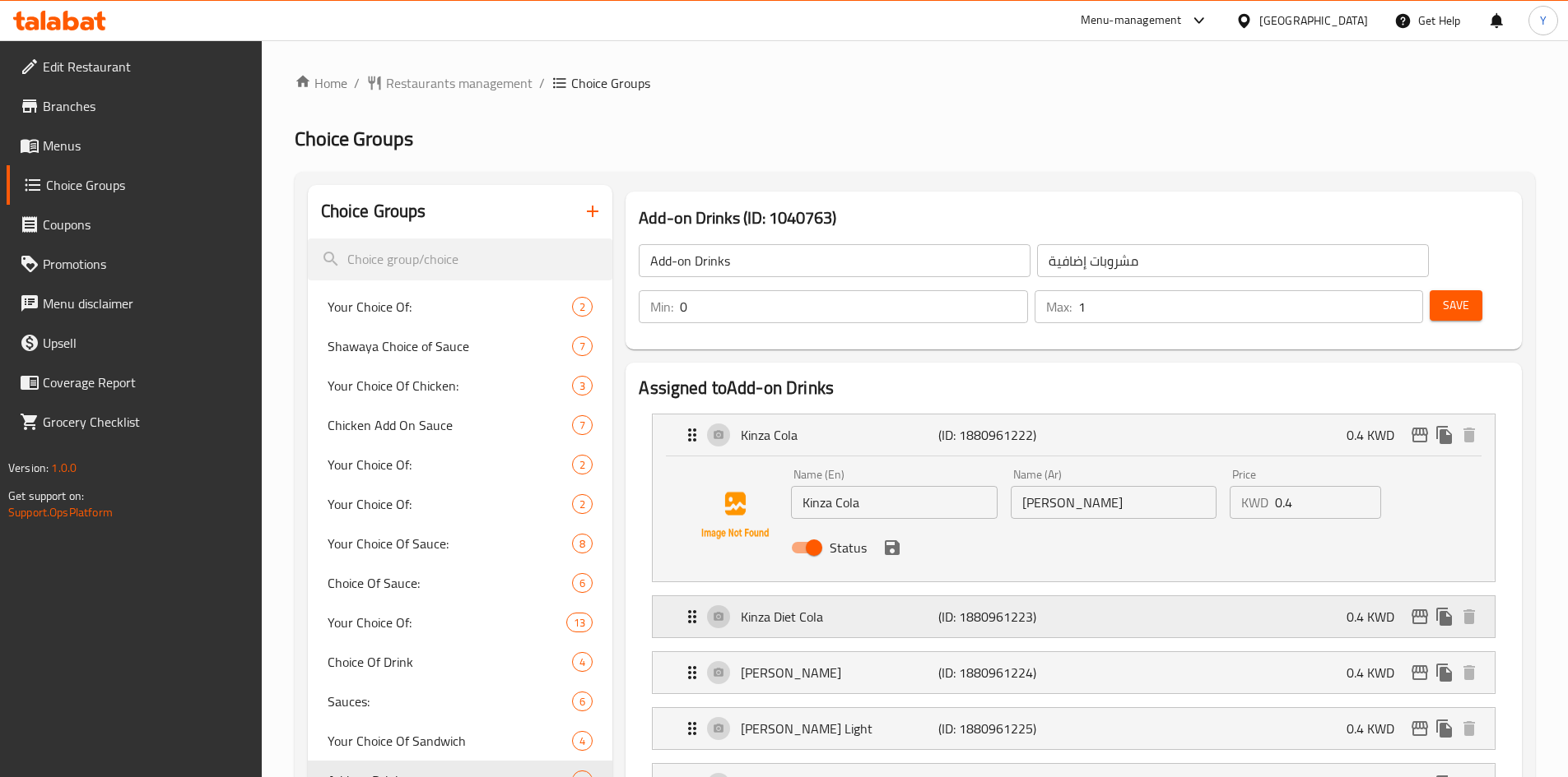
click at [1030, 596] on div "Kinza Diet Cola (ID: 1880961223) 0.4 KWD" at bounding box center [1078, 617] width 792 height 41
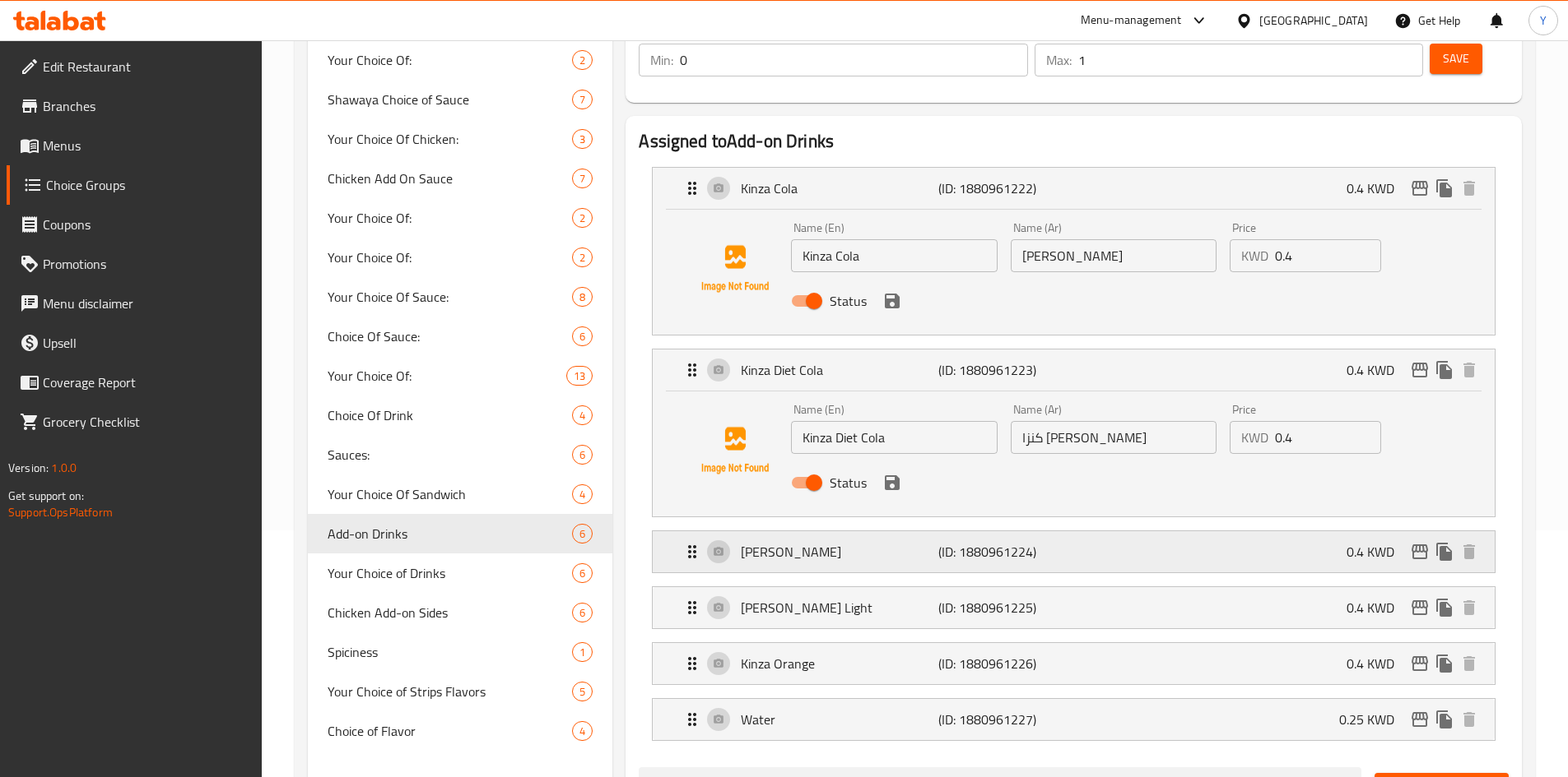
click at [1059, 542] on p "(ID: 1880961224)" at bounding box center [1003, 551] width 131 height 20
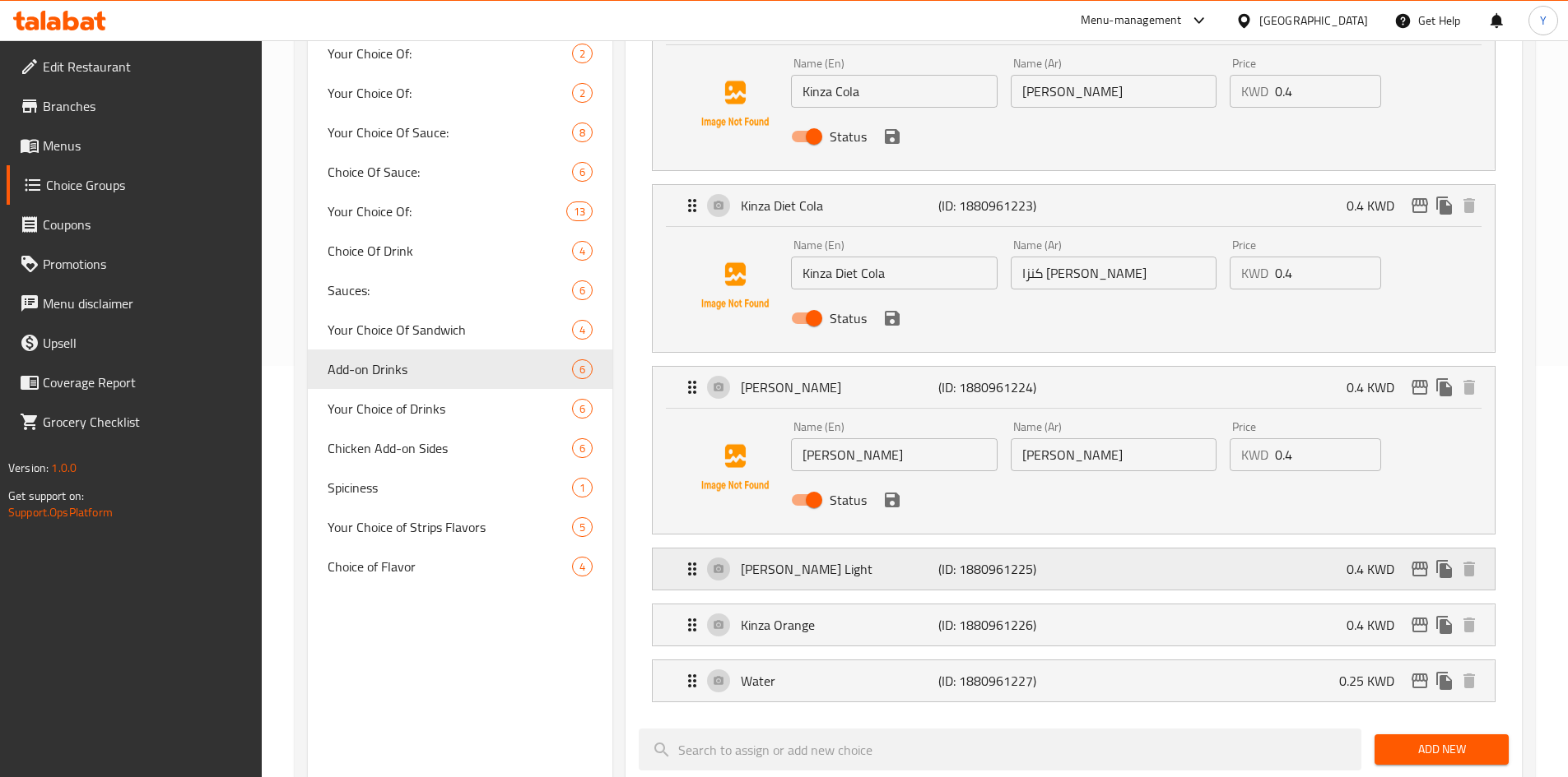
click at [1061, 548] on div "[PERSON_NAME] Light (ID: 1880961225) 0.4 KWD" at bounding box center [1078, 569] width 792 height 41
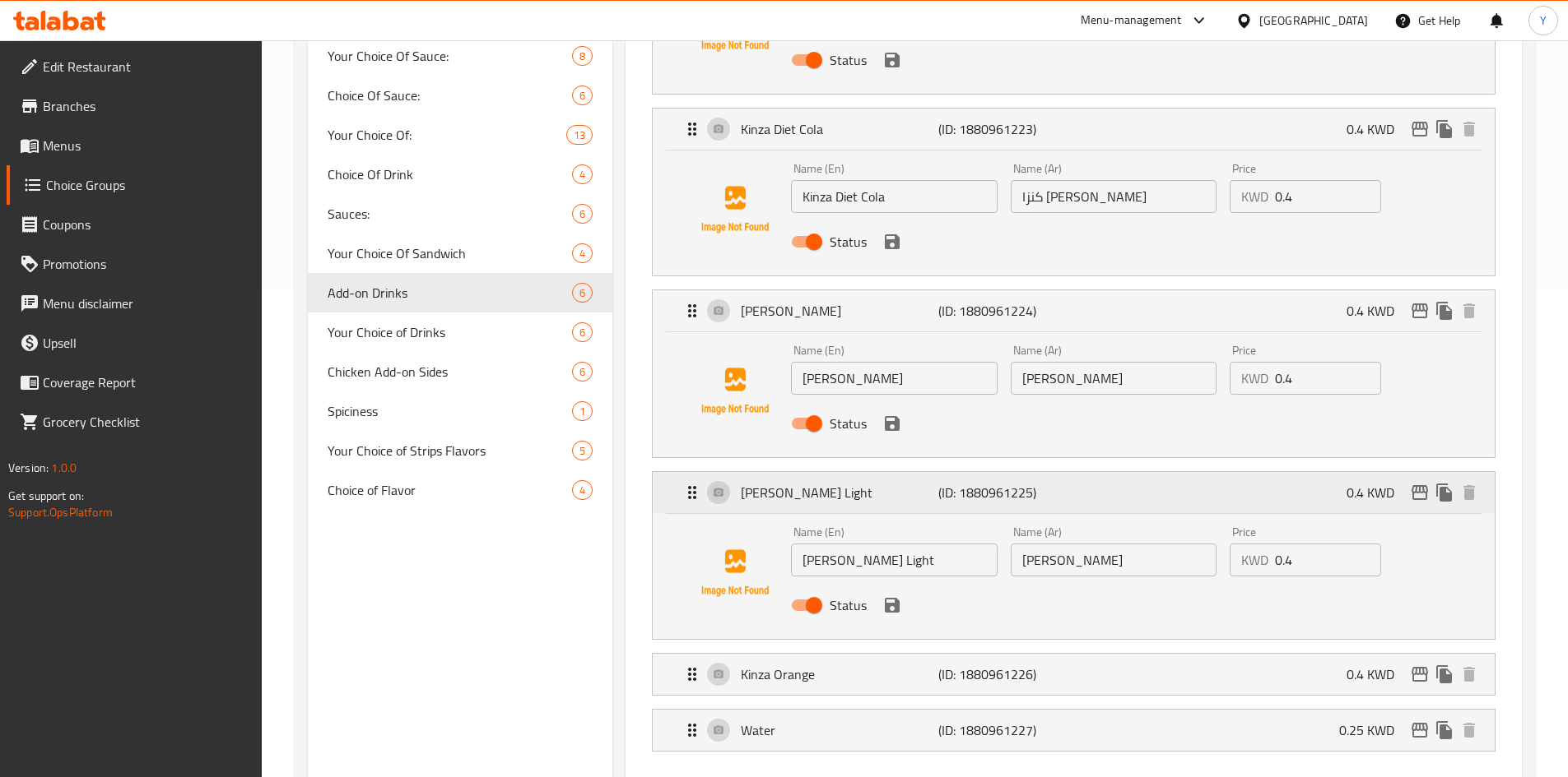
scroll to position [575, 0]
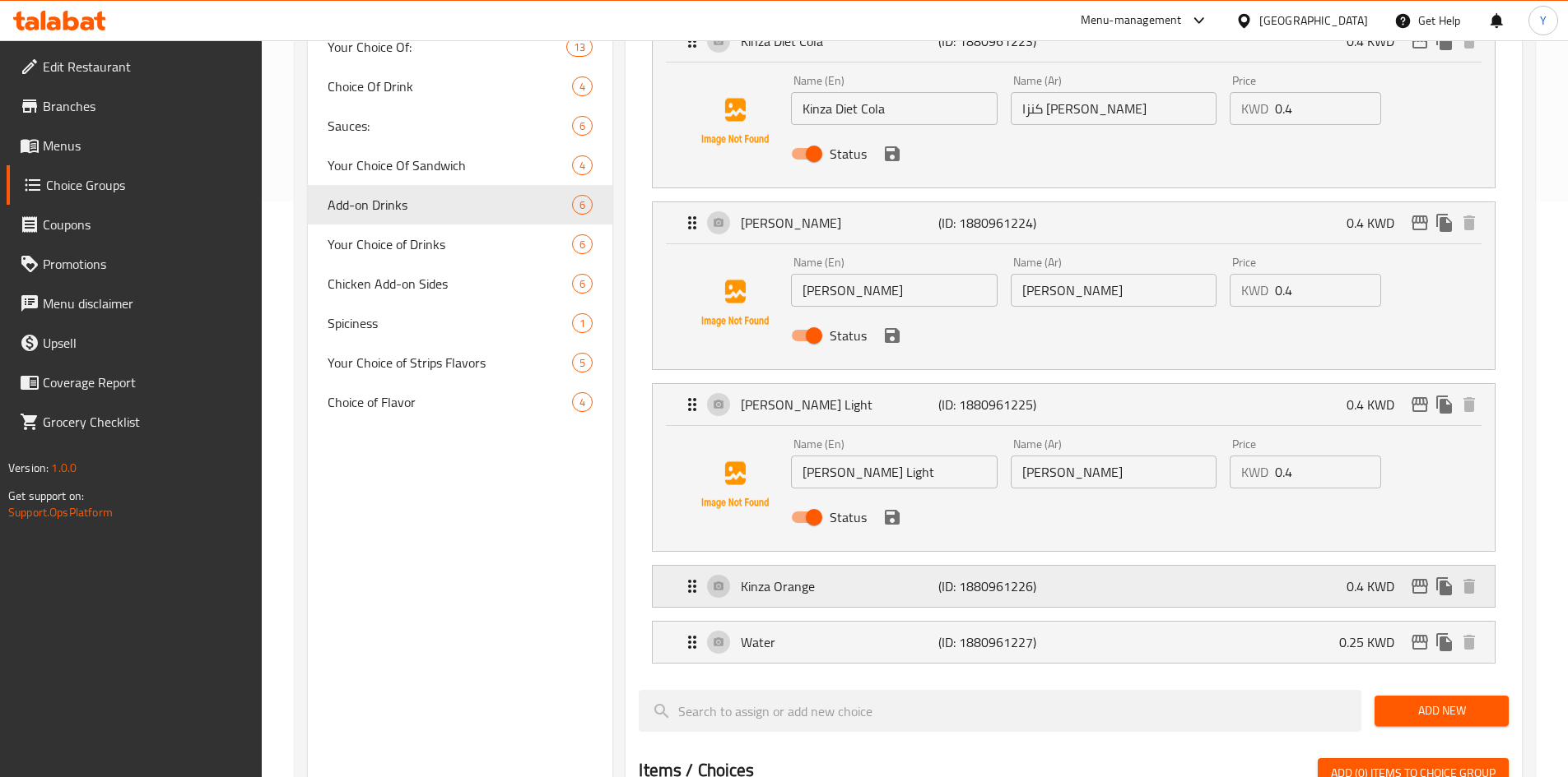
click at [1064, 576] on p "(ID: 1880961226)" at bounding box center [1003, 586] width 131 height 20
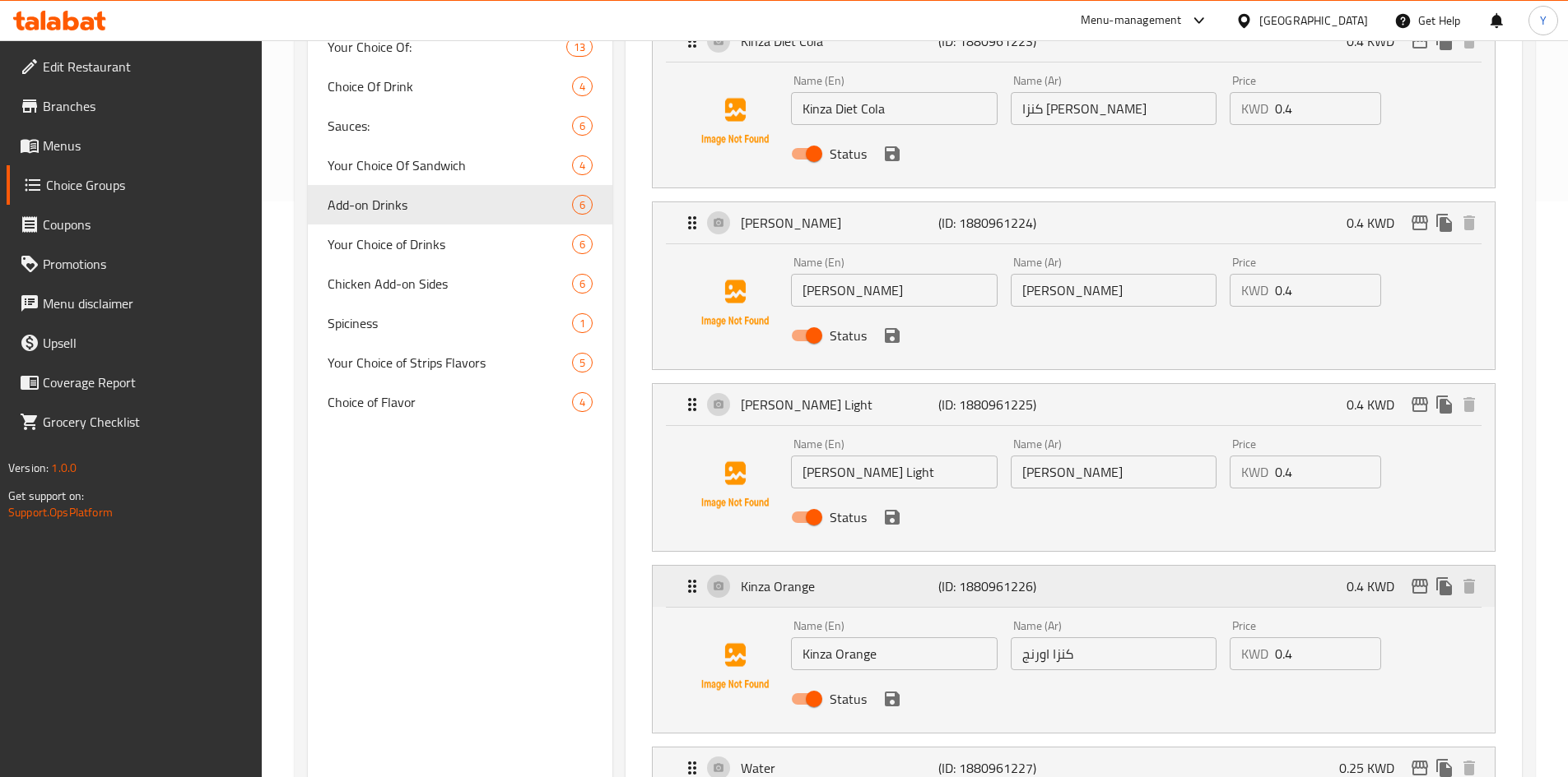
scroll to position [740, 0]
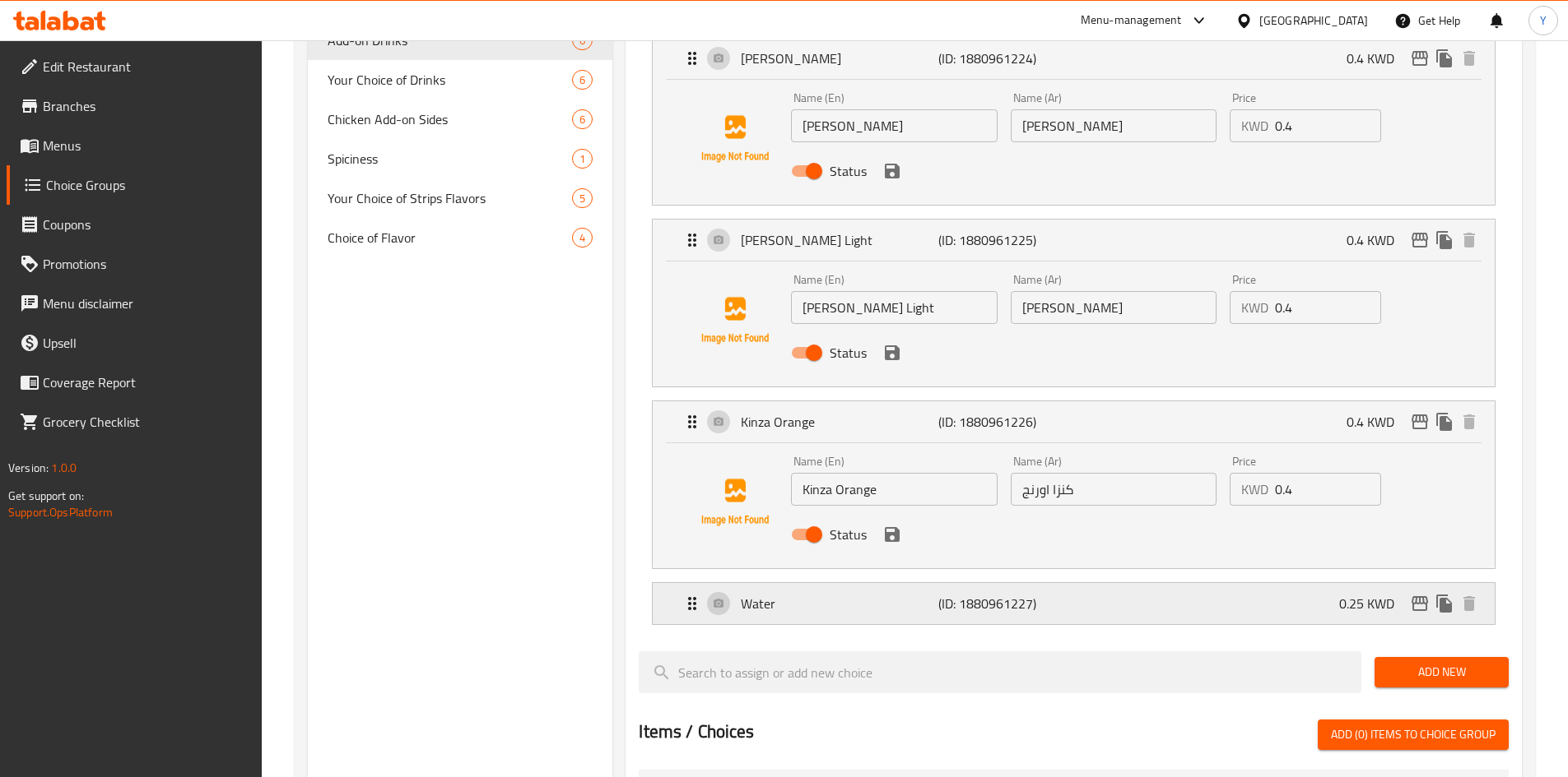
click at [1055, 594] on p "(ID: 1880961227)" at bounding box center [1003, 604] width 131 height 20
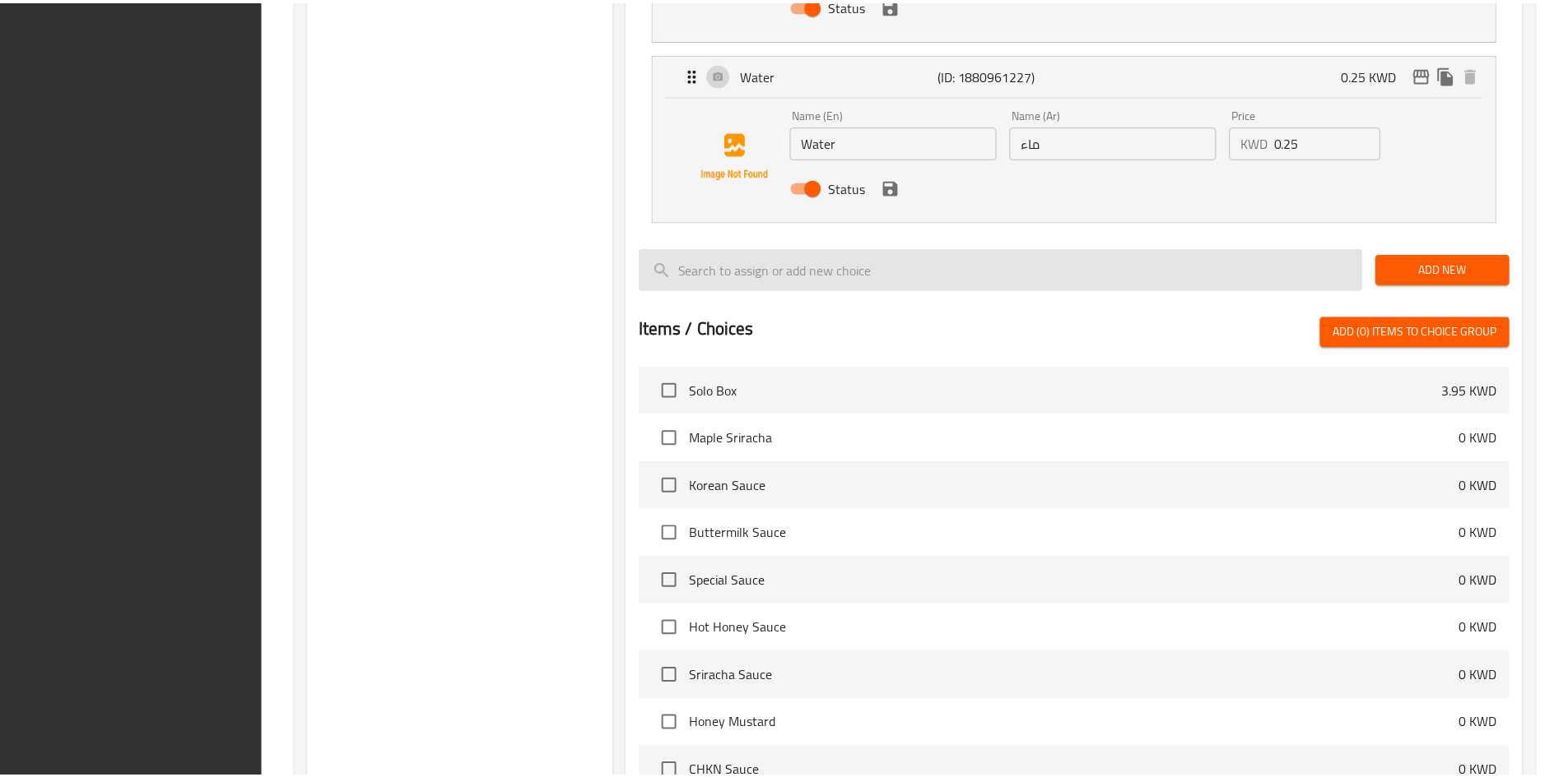
scroll to position [1454, 0]
